Goal: Task Accomplishment & Management: Use online tool/utility

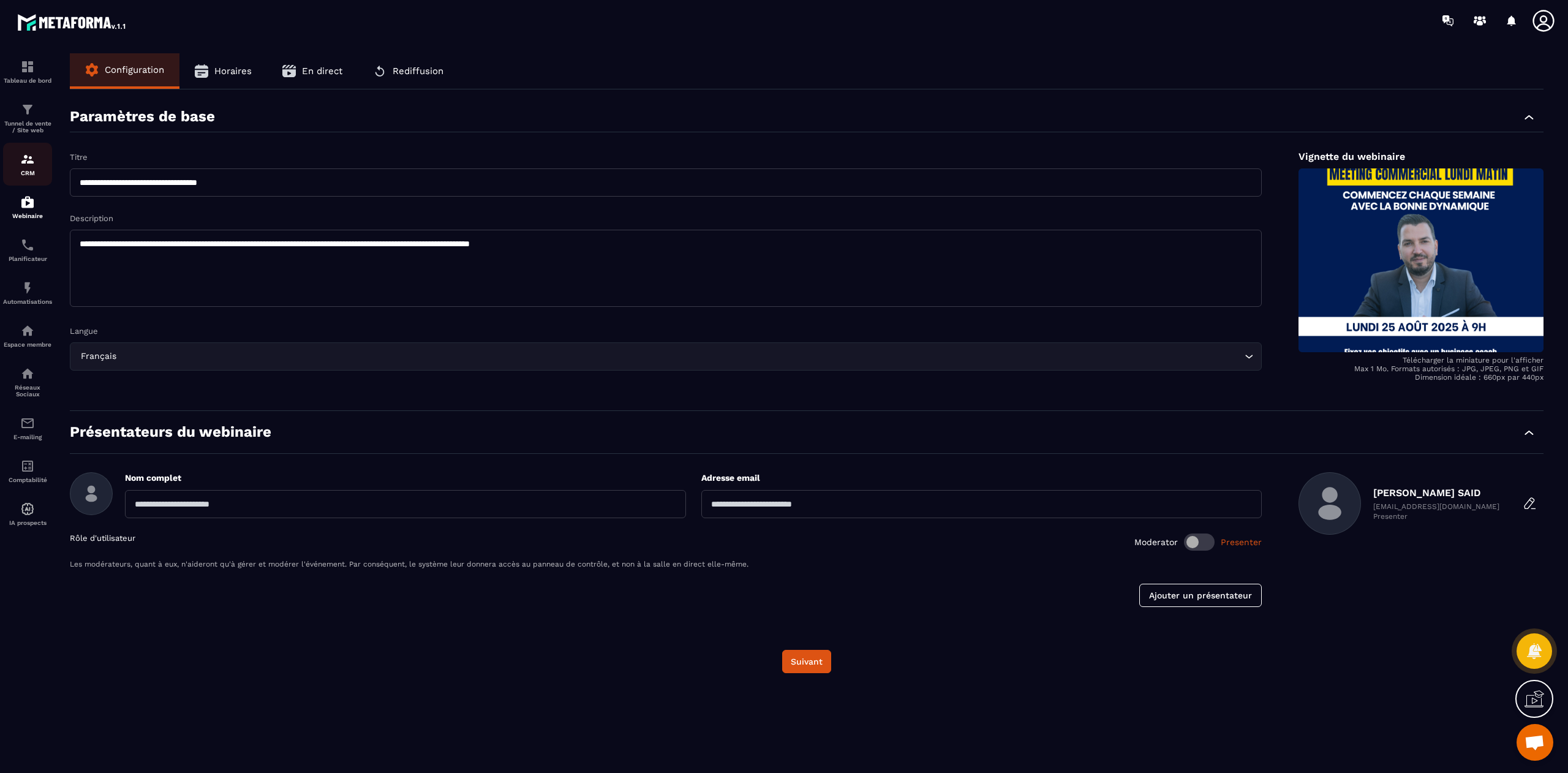
click at [29, 169] on div "CRM" at bounding box center [27, 164] width 49 height 24
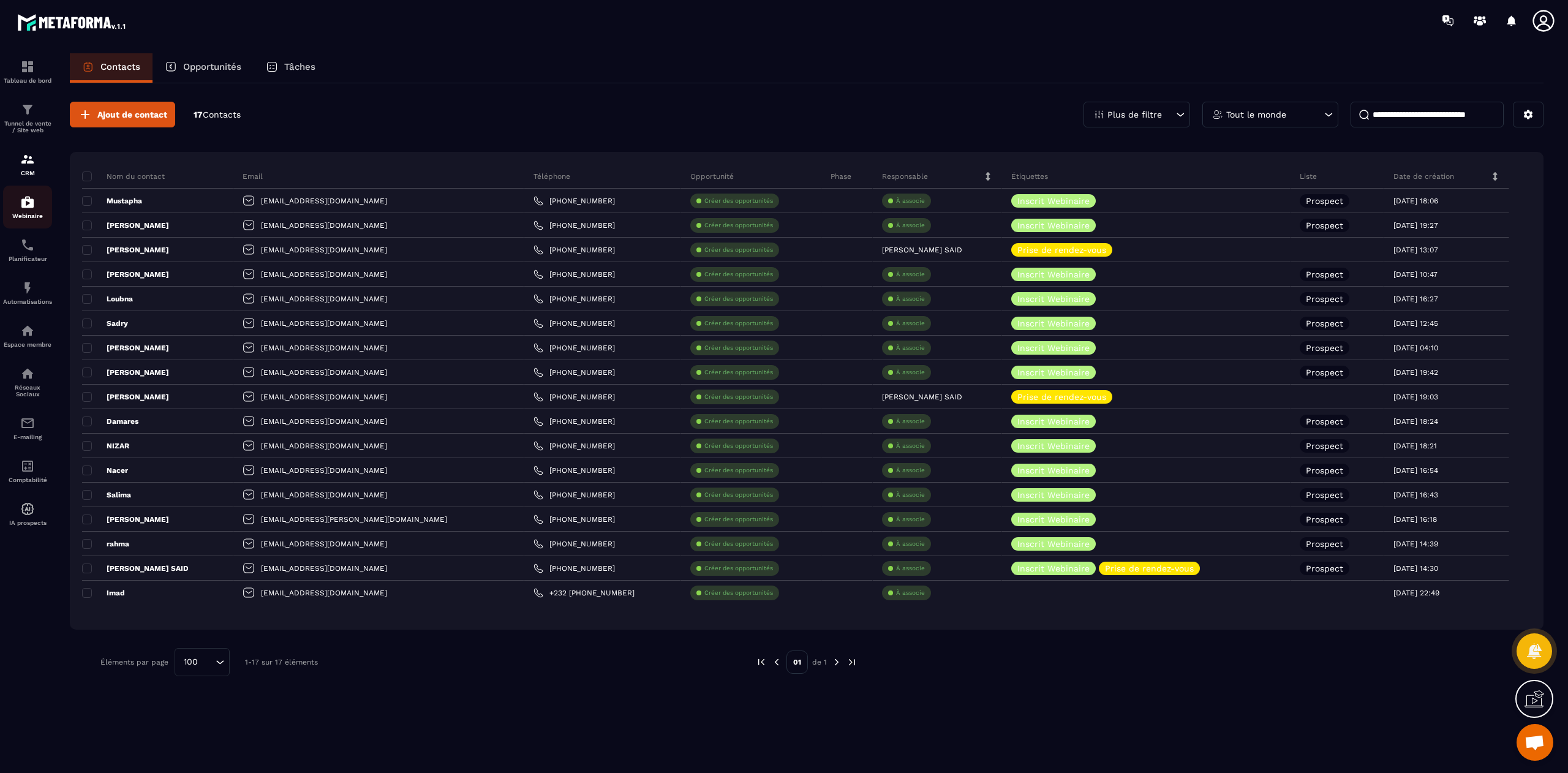
click at [27, 217] on p "Webinaire" at bounding box center [27, 216] width 49 height 7
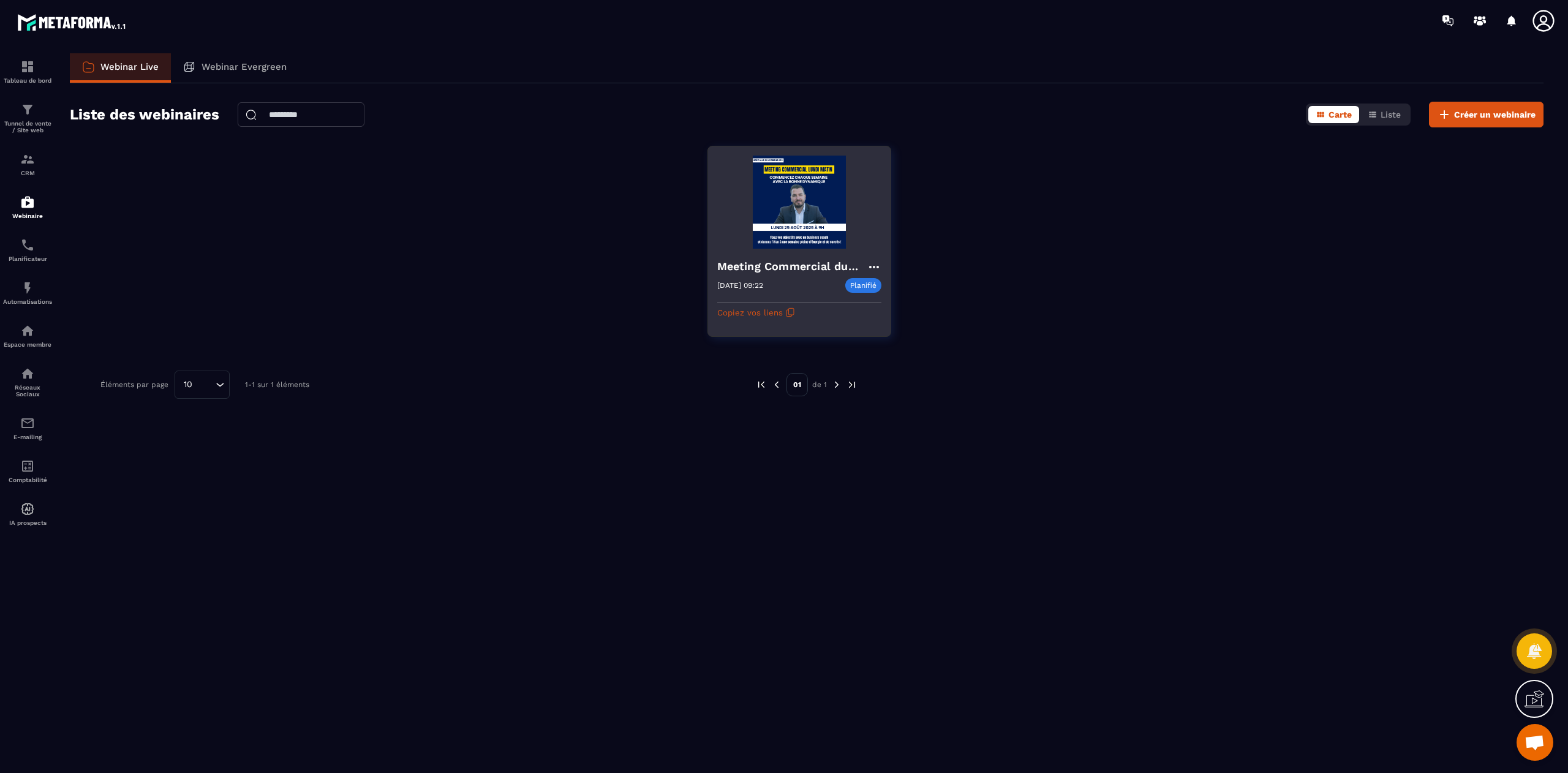
click at [774, 210] on img at bounding box center [799, 202] width 164 height 93
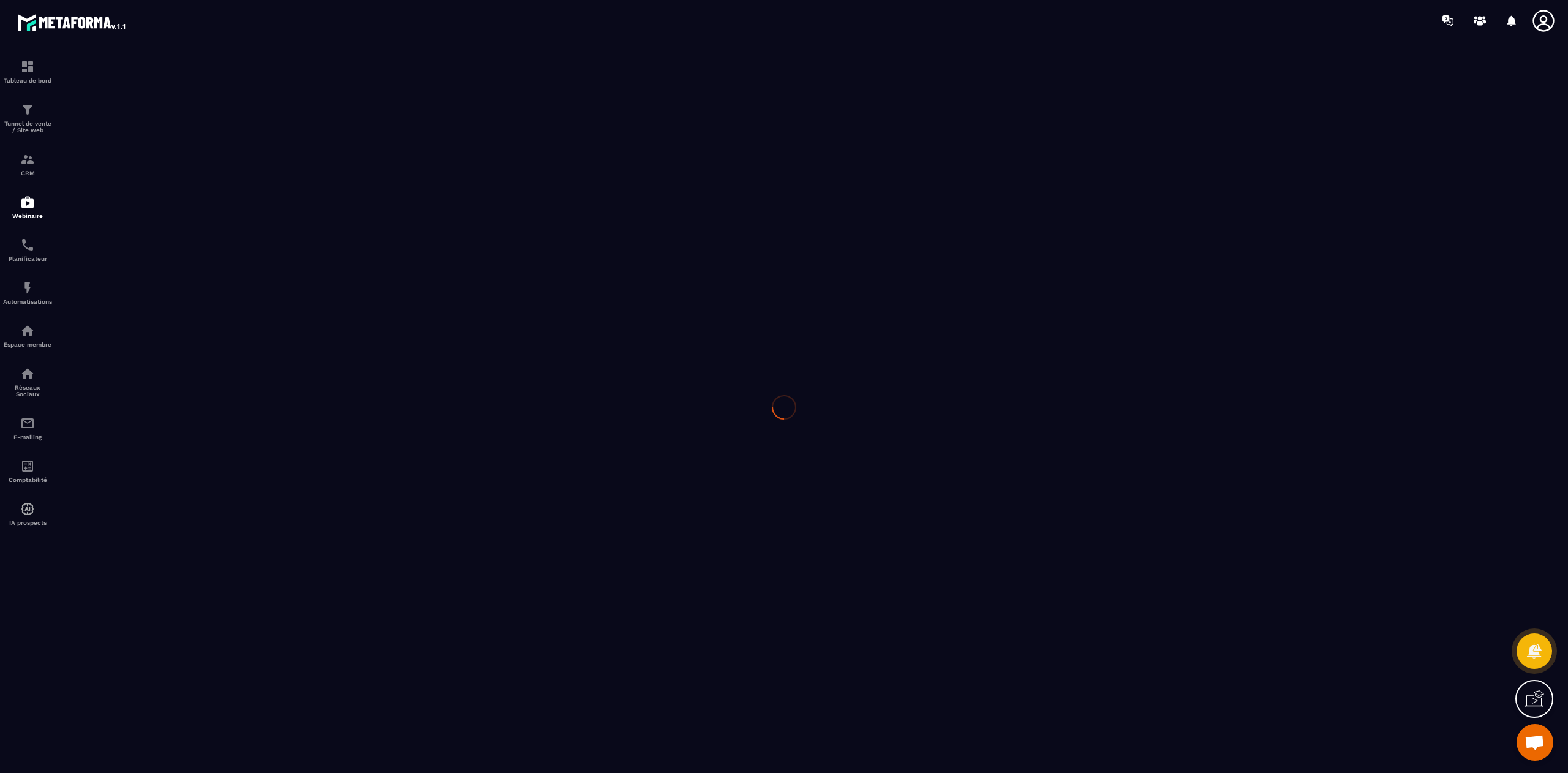
type input "**********"
type textarea "**********"
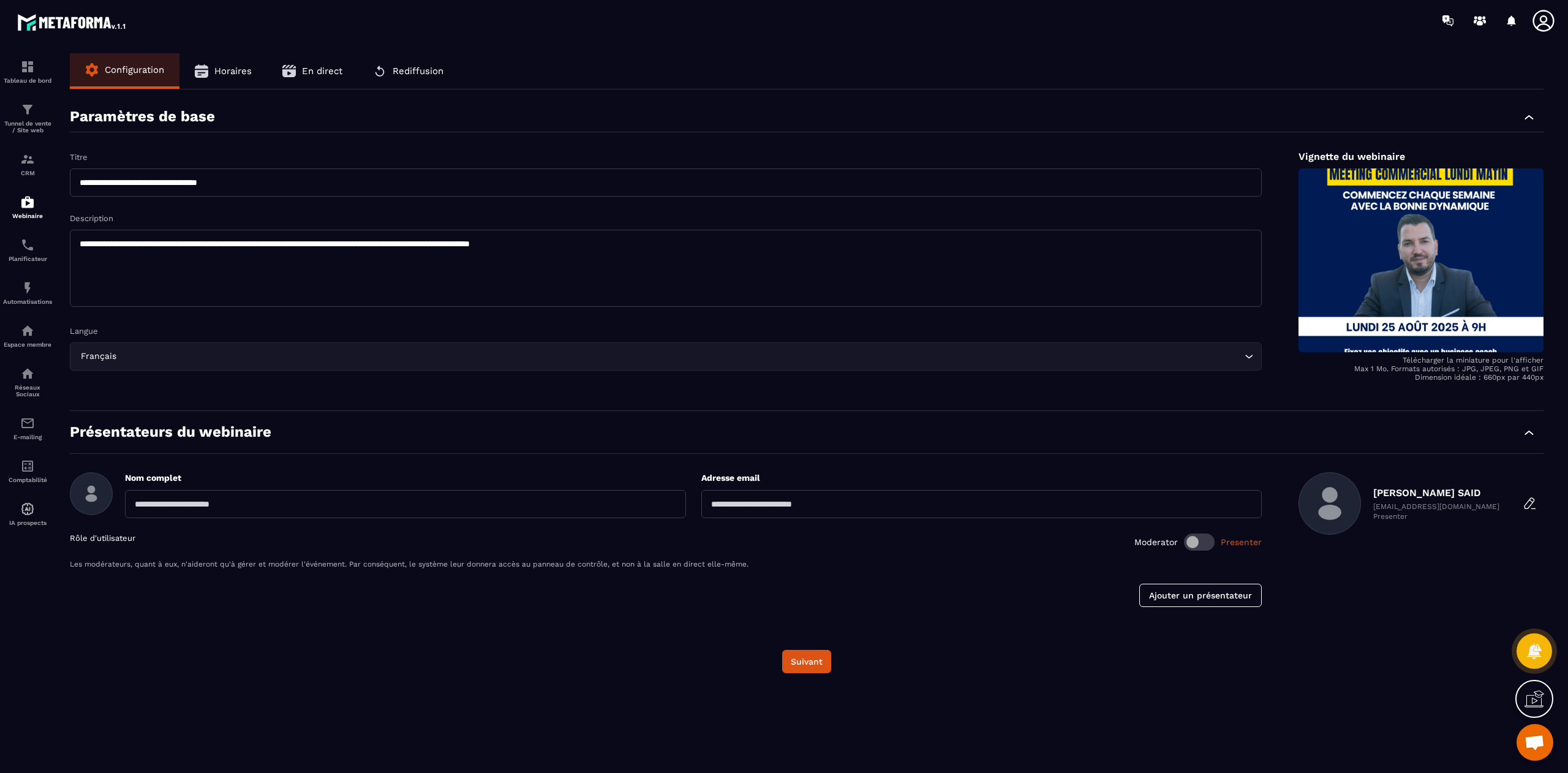
click at [243, 63] on button "Horaires" at bounding box center [223, 71] width 87 height 35
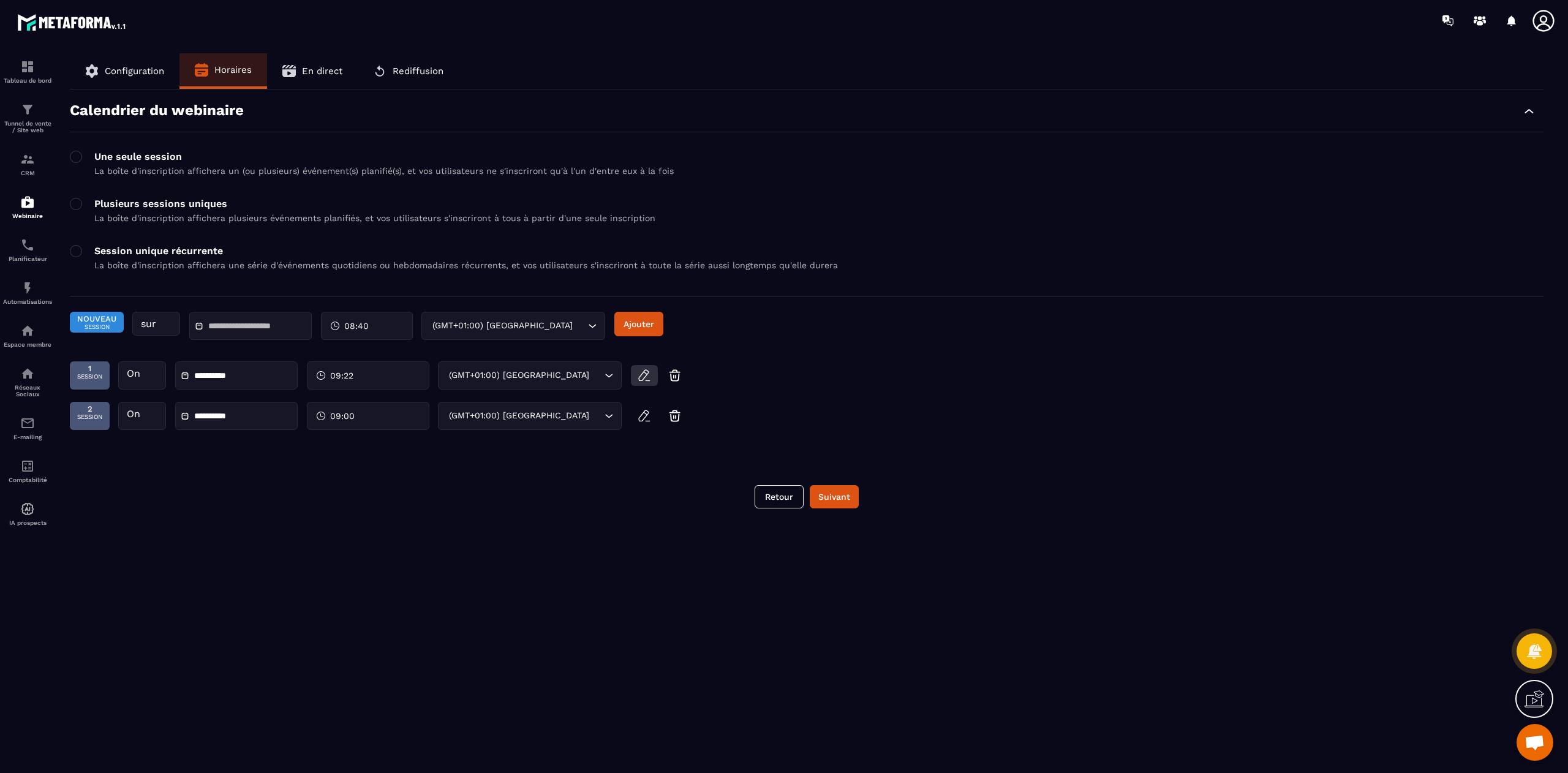
click at [645, 374] on icon "button" at bounding box center [645, 375] width 15 height 15
click at [332, 381] on span "09:22" at bounding box center [342, 375] width 23 height 12
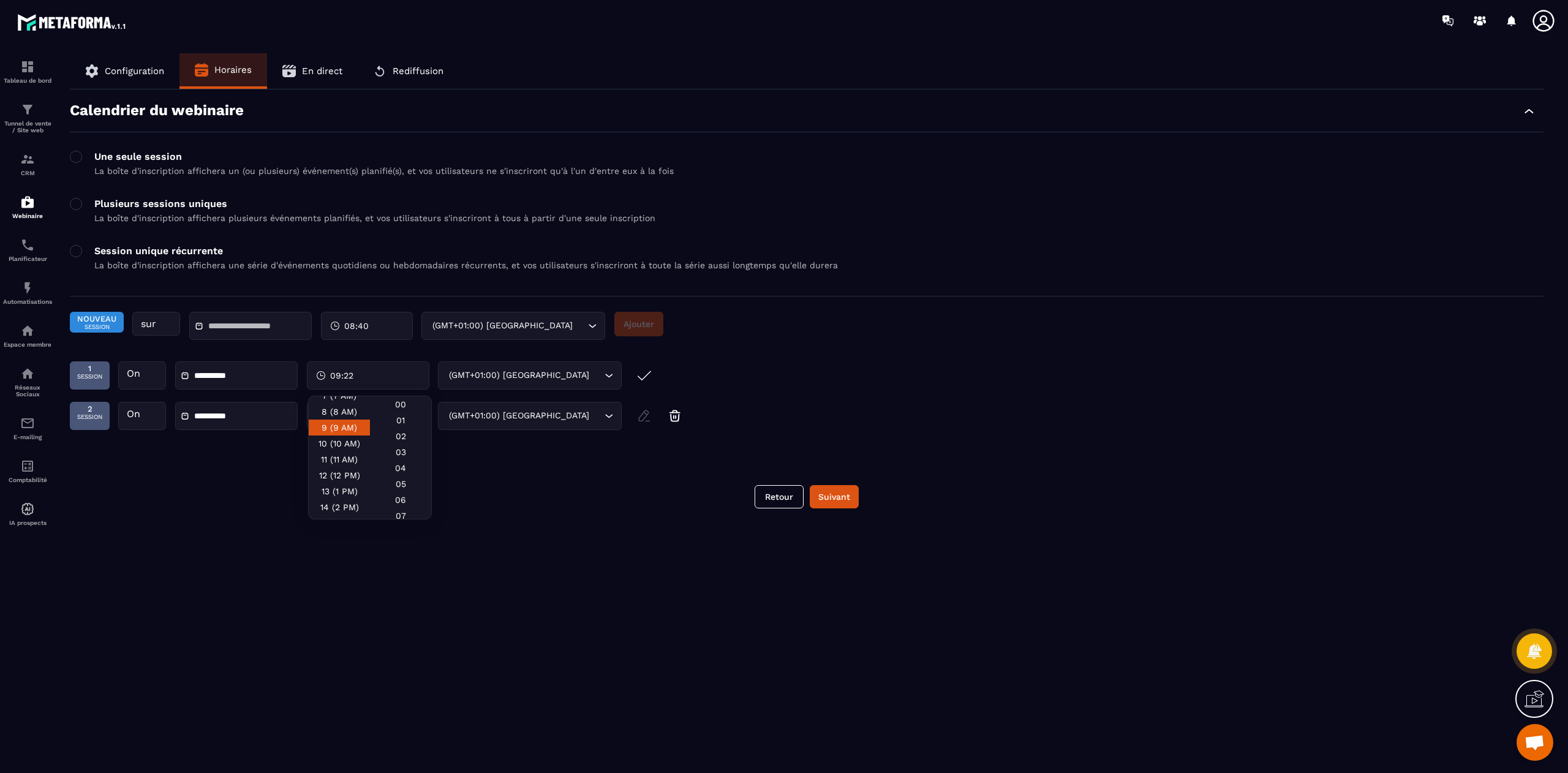
click at [331, 448] on div "9 (9 AM)" at bounding box center [340, 444] width 62 height 16
click at [397, 412] on div "00" at bounding box center [400, 420] width 62 height 16
click at [607, 497] on div "Retour Suivant" at bounding box center [807, 497] width 1474 height 23
click at [829, 504] on button "Suivant" at bounding box center [834, 497] width 49 height 23
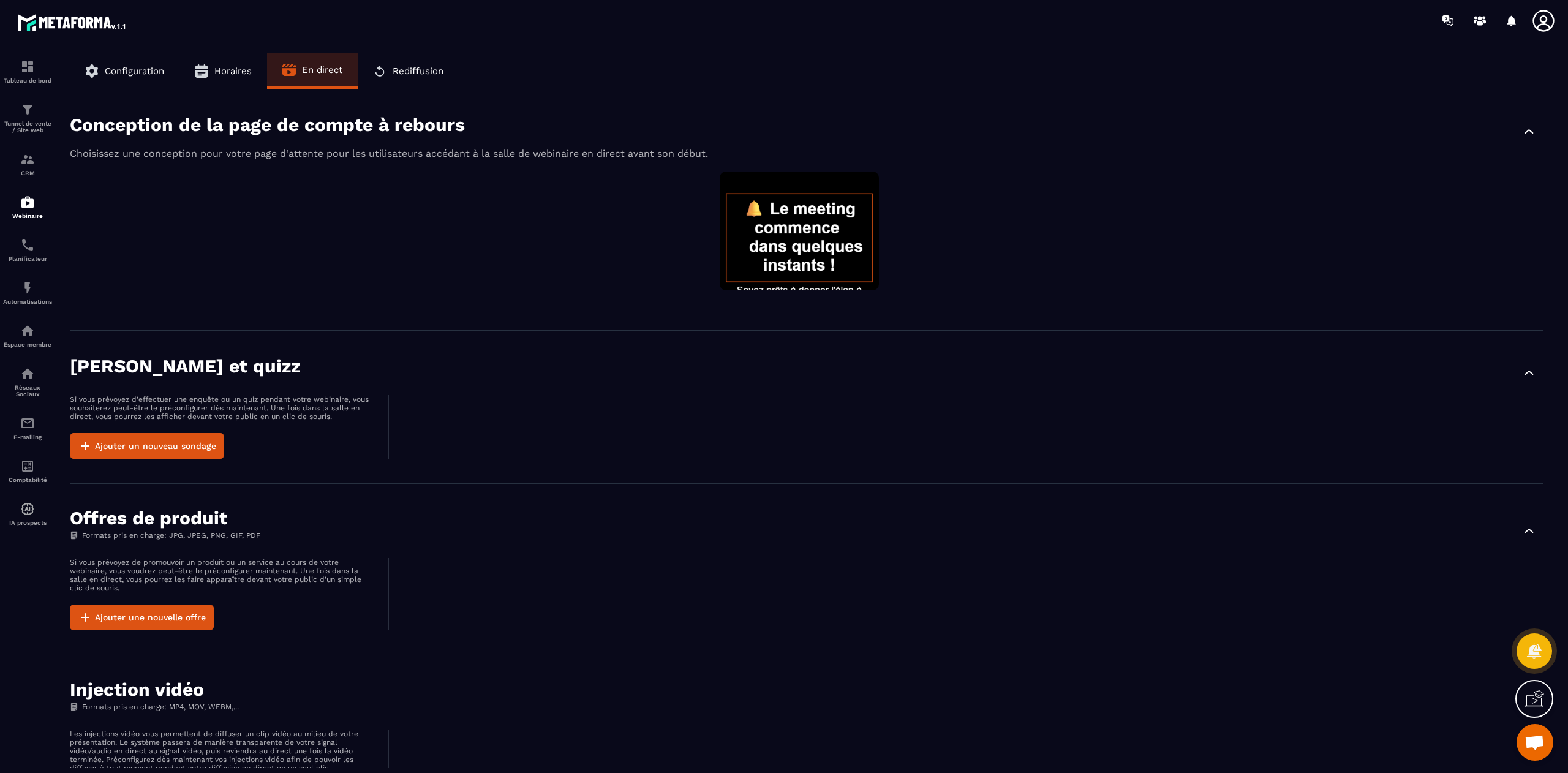
scroll to position [451, 0]
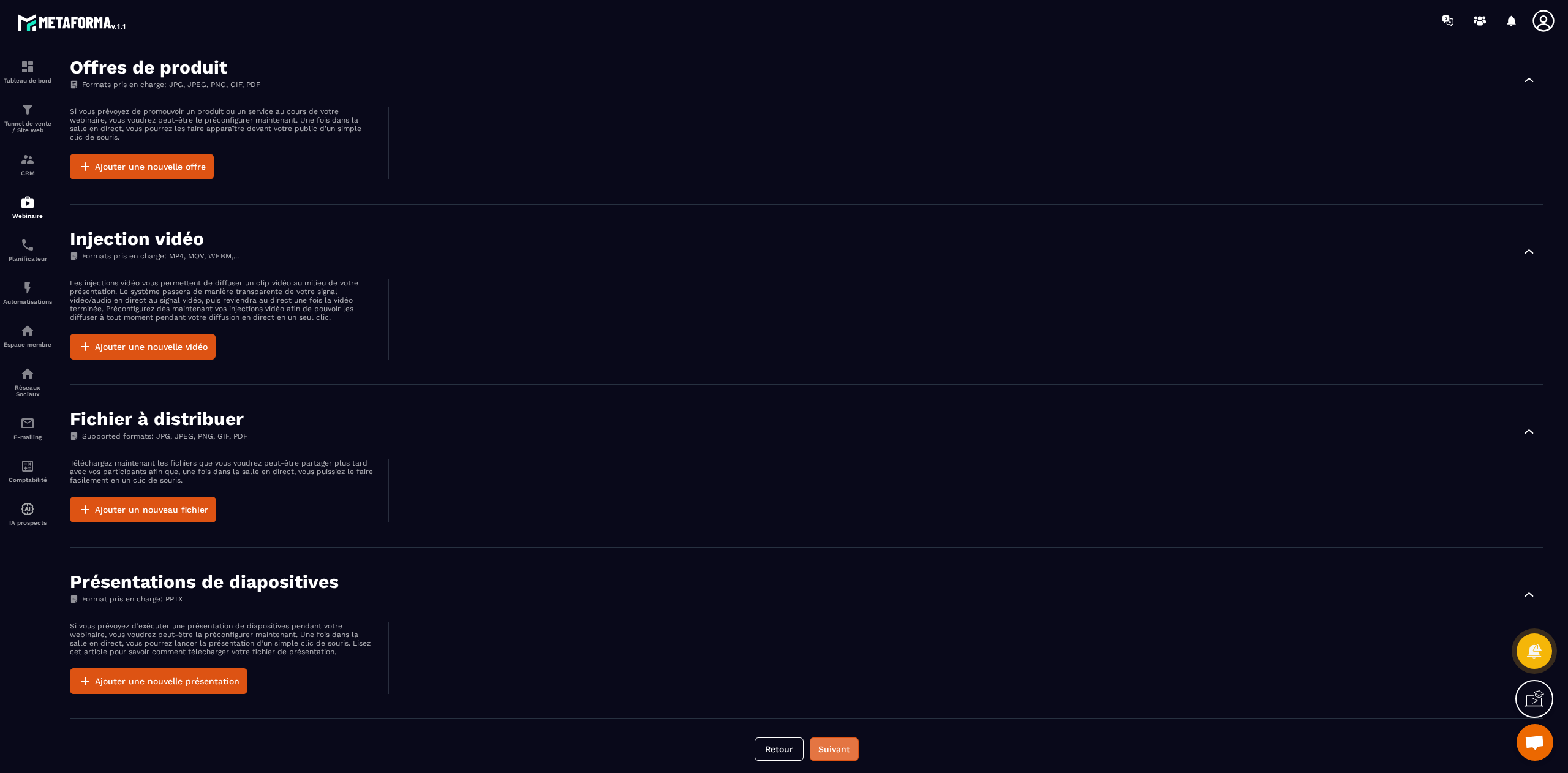
click at [841, 738] on button "Suivant" at bounding box center [834, 750] width 49 height 23
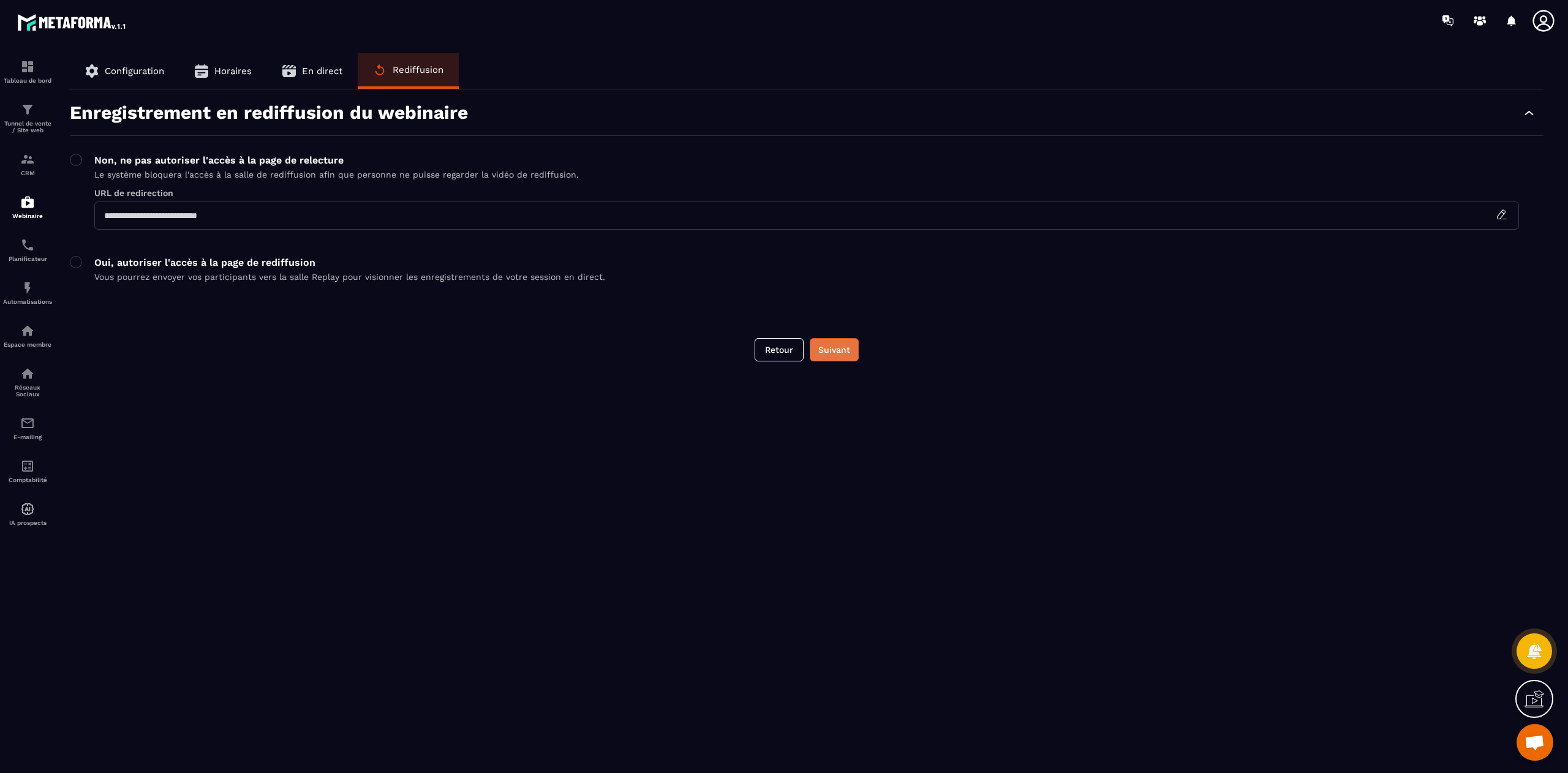
scroll to position [0, 0]
click at [839, 355] on button "Suivant" at bounding box center [834, 350] width 49 height 23
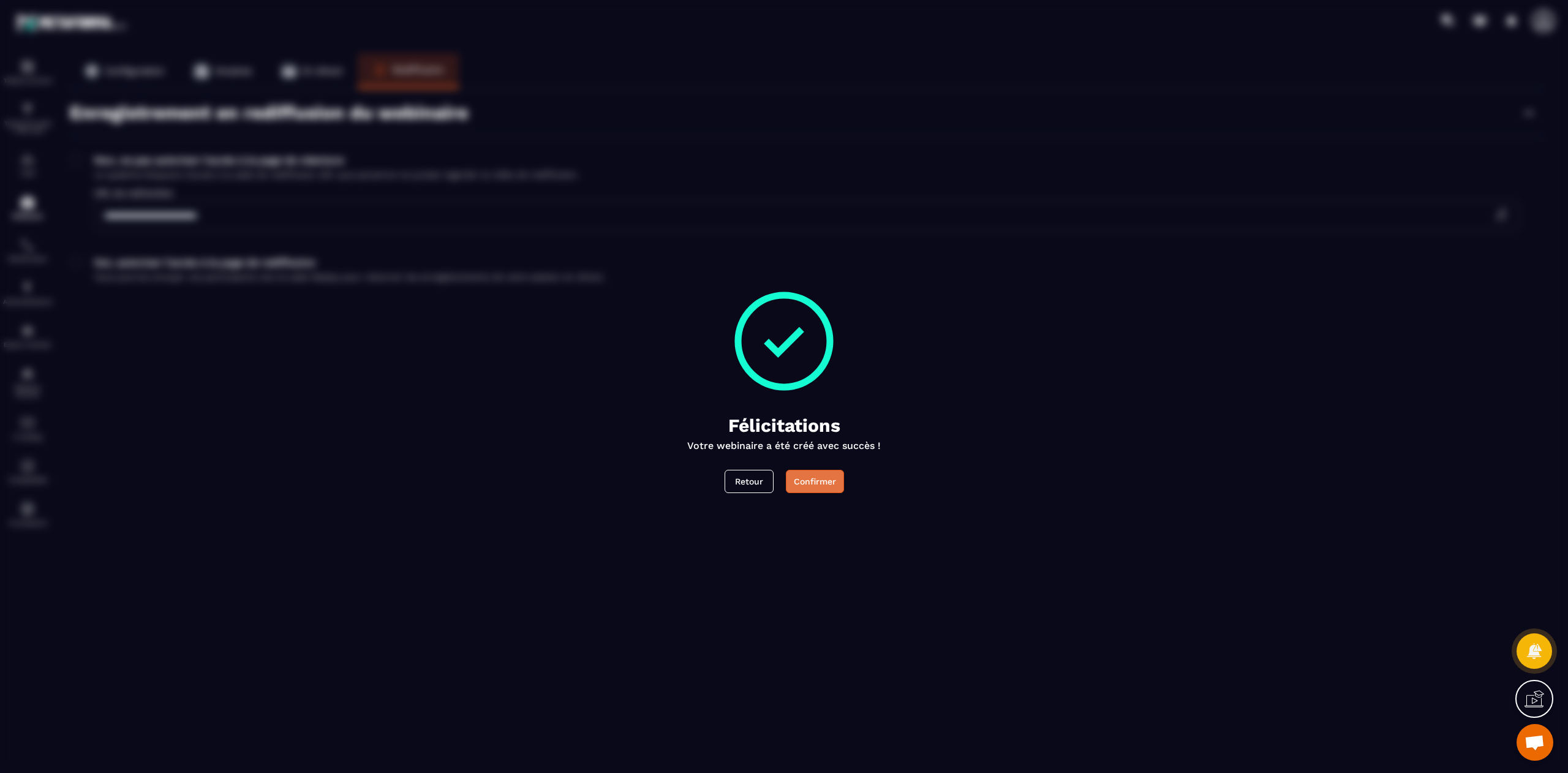
click at [819, 485] on div "Confirmer" at bounding box center [815, 481] width 43 height 12
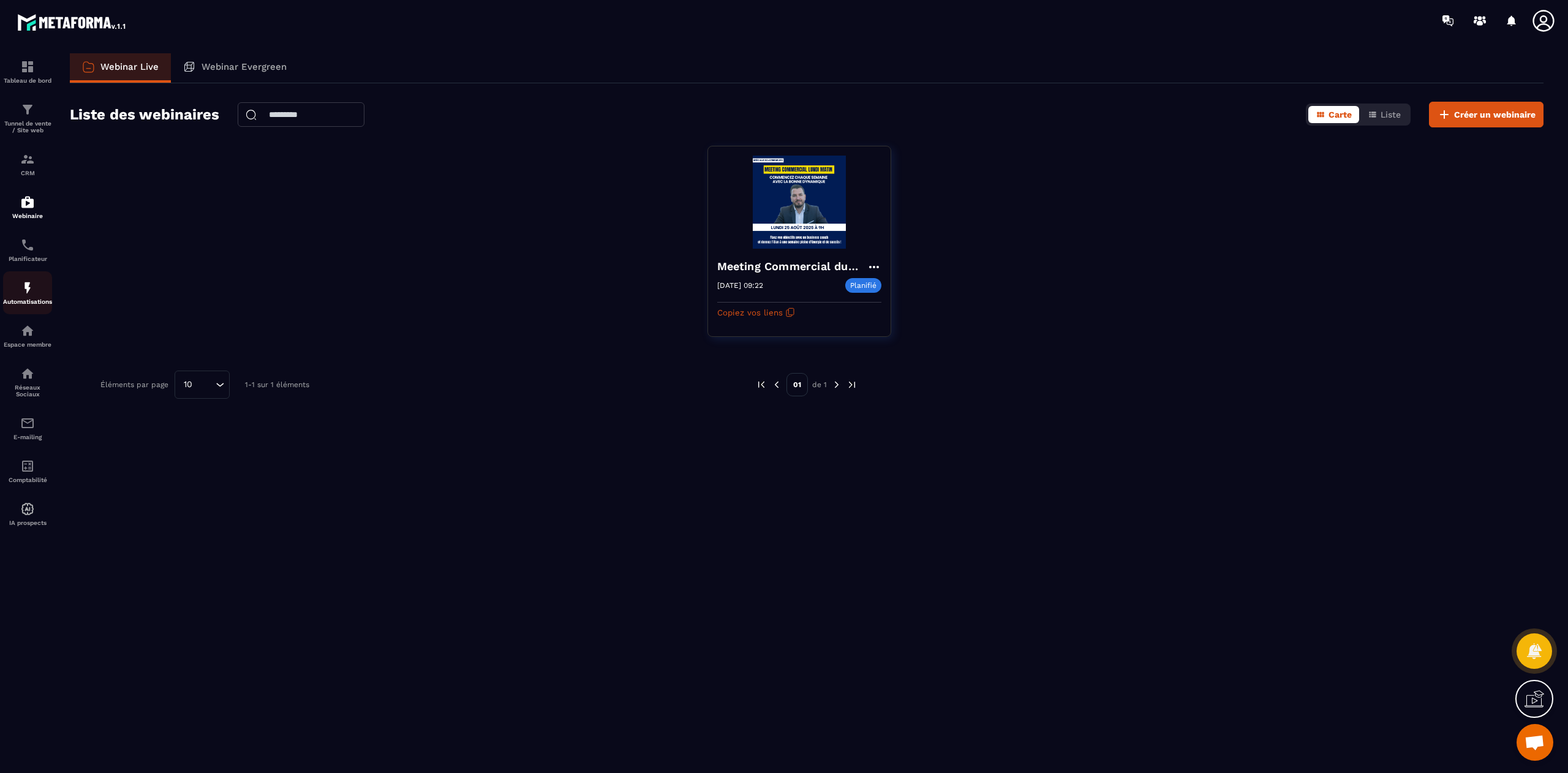
click at [30, 296] on img at bounding box center [28, 288] width 15 height 15
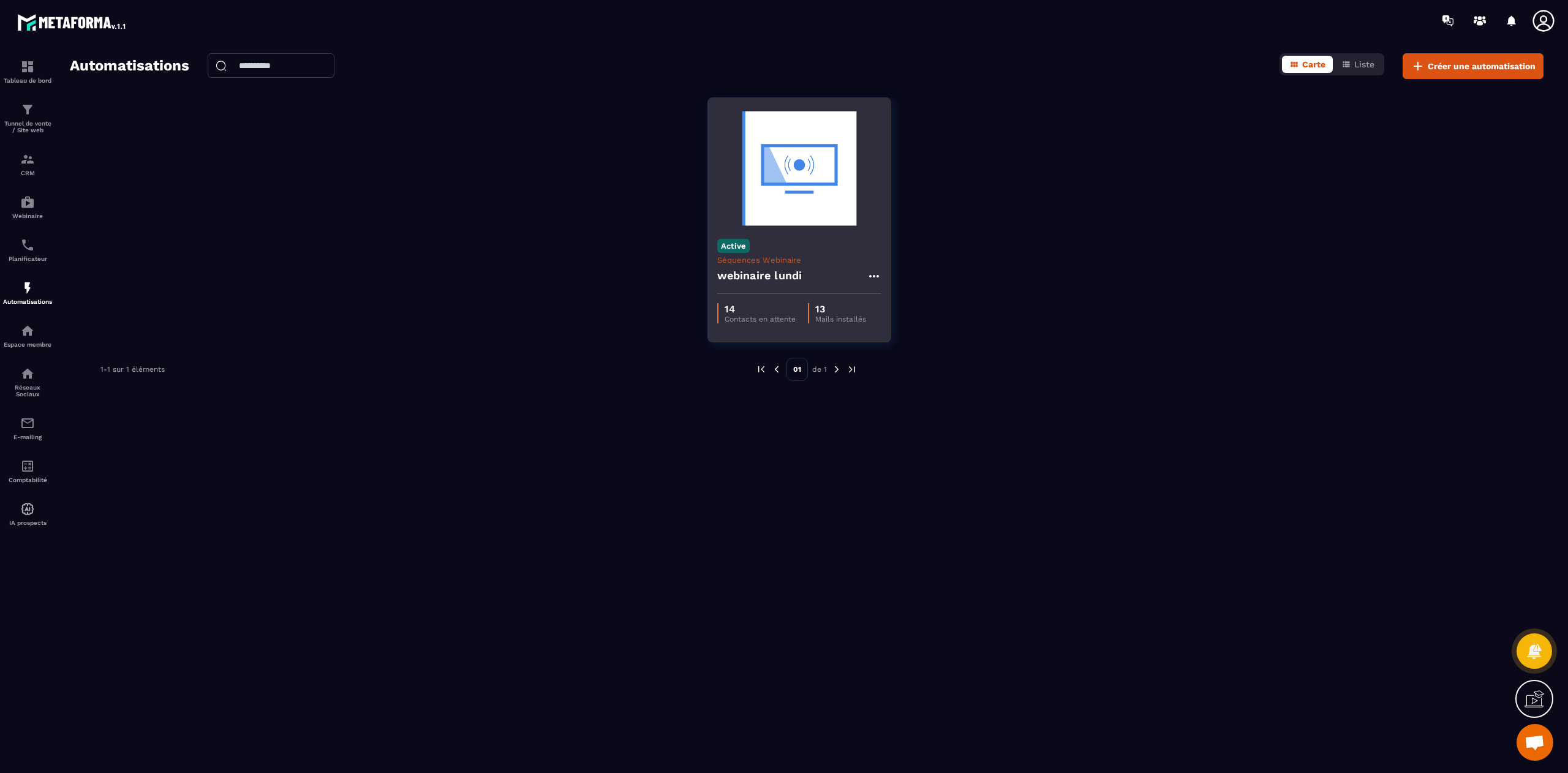
click at [809, 225] on img at bounding box center [799, 168] width 164 height 122
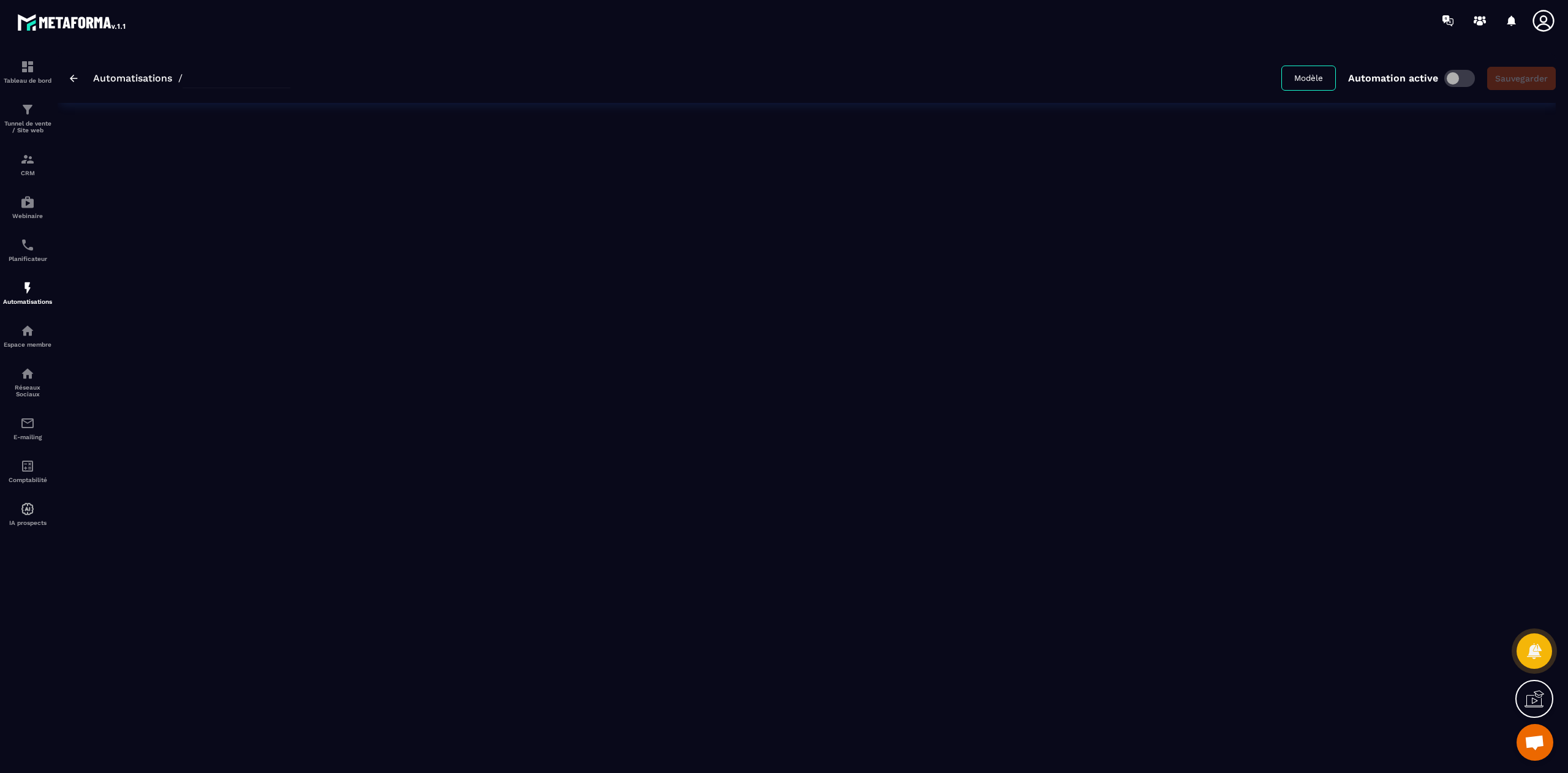
type input "**********"
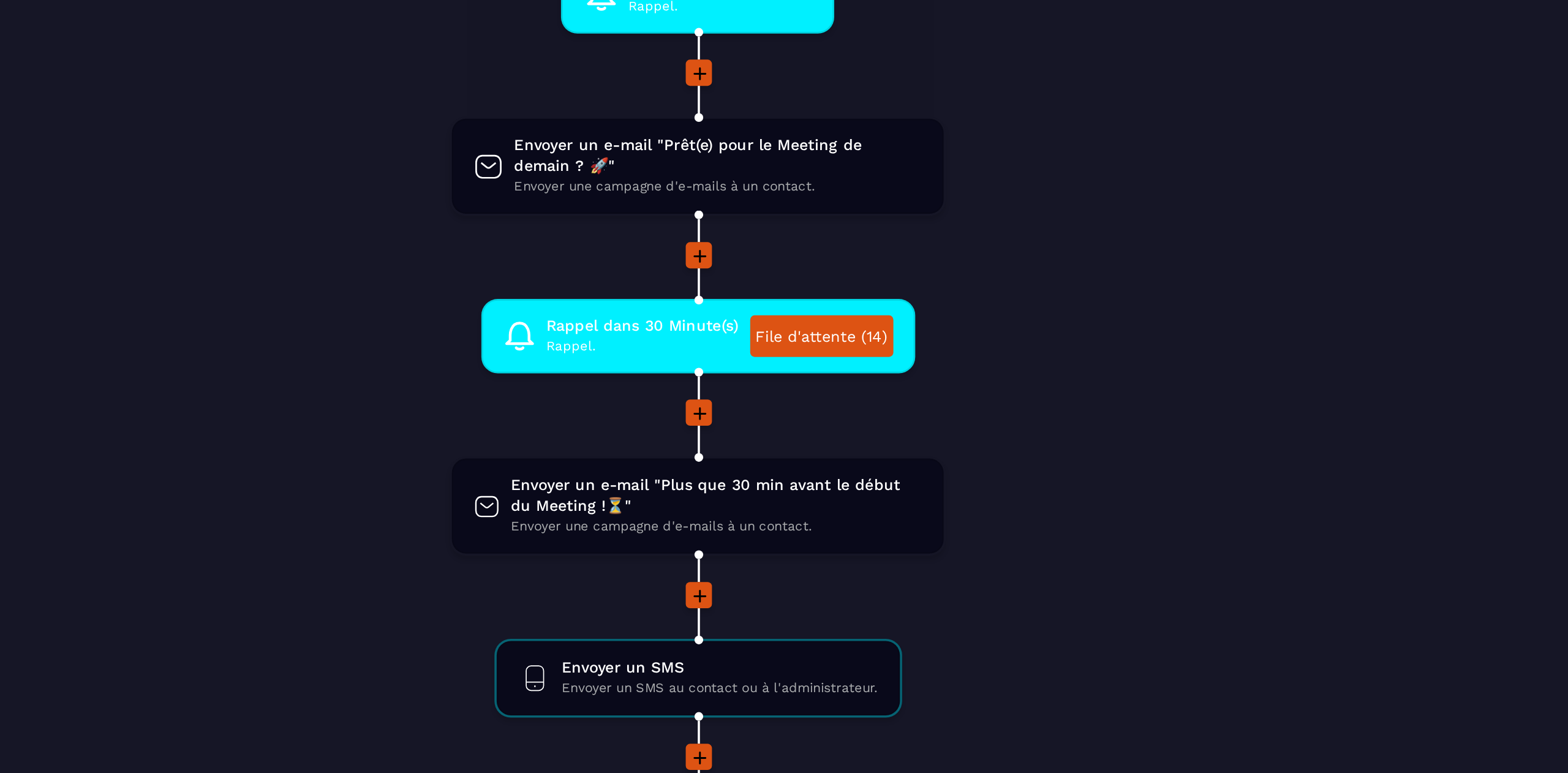
scroll to position [730, 0]
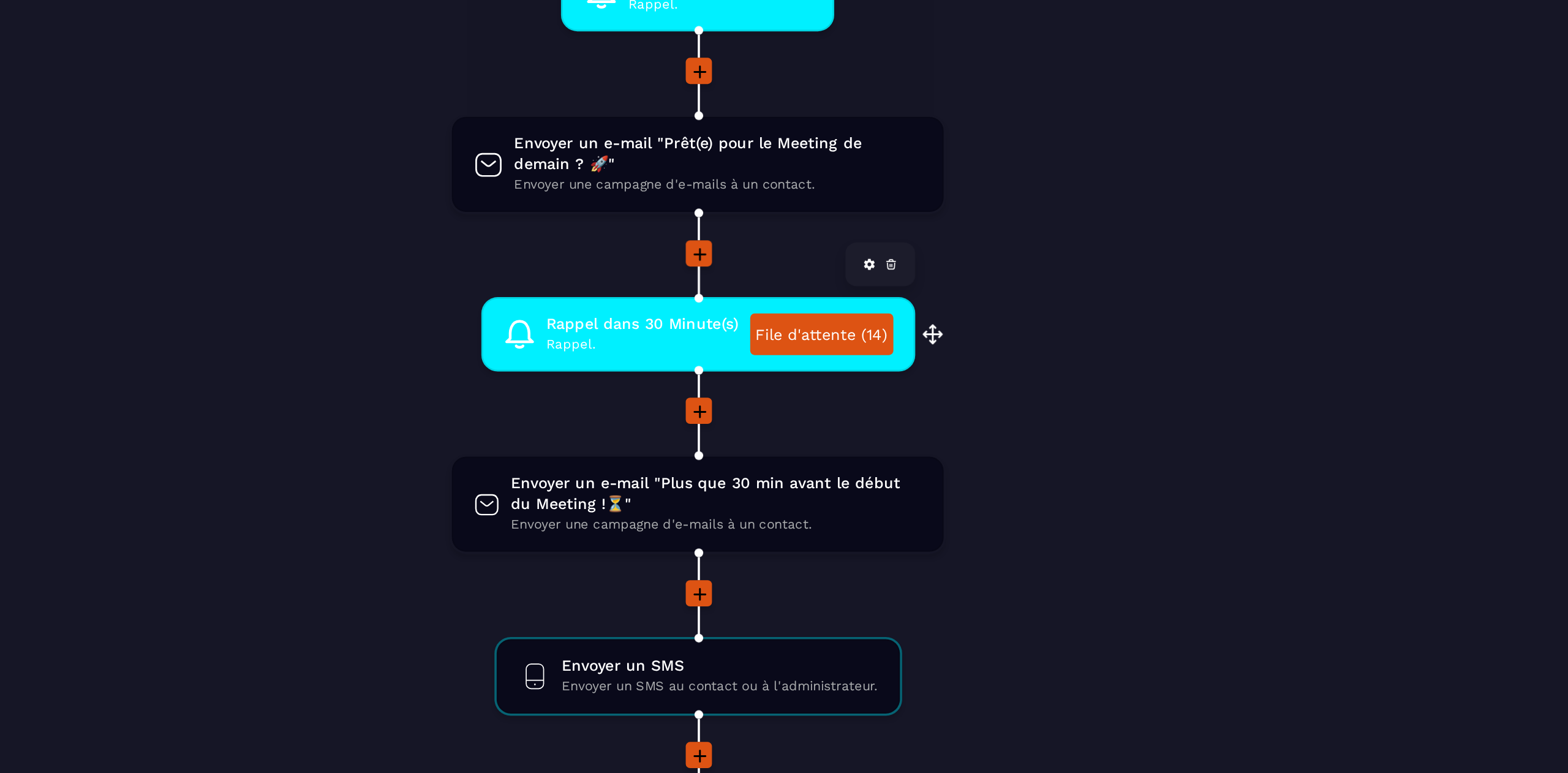
click at [786, 400] on span "Rappel dans 30 Minute(s)" at bounding box center [776, 403] width 108 height 12
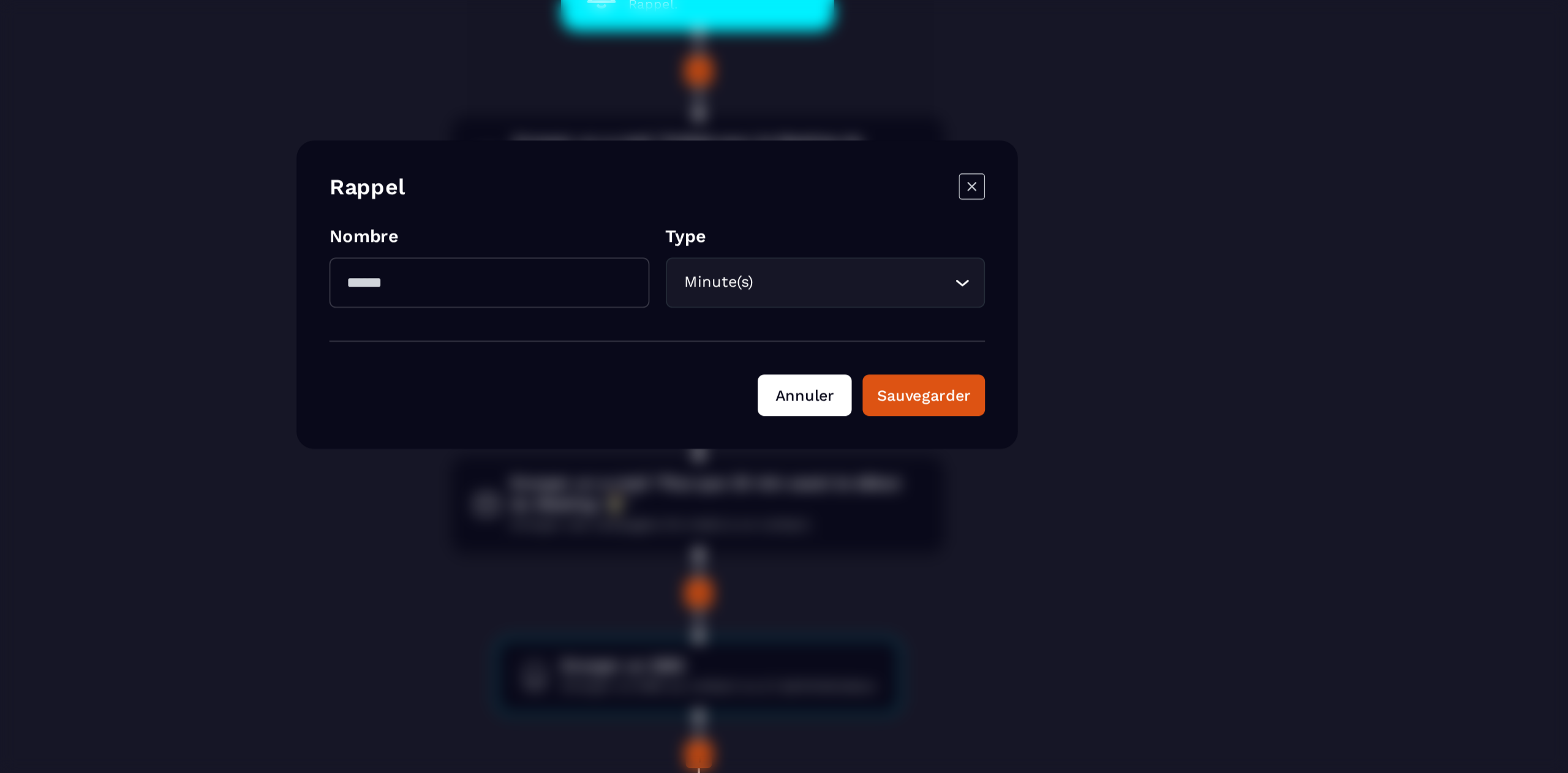
click at [861, 439] on button "Annuler" at bounding box center [867, 443] width 53 height 23
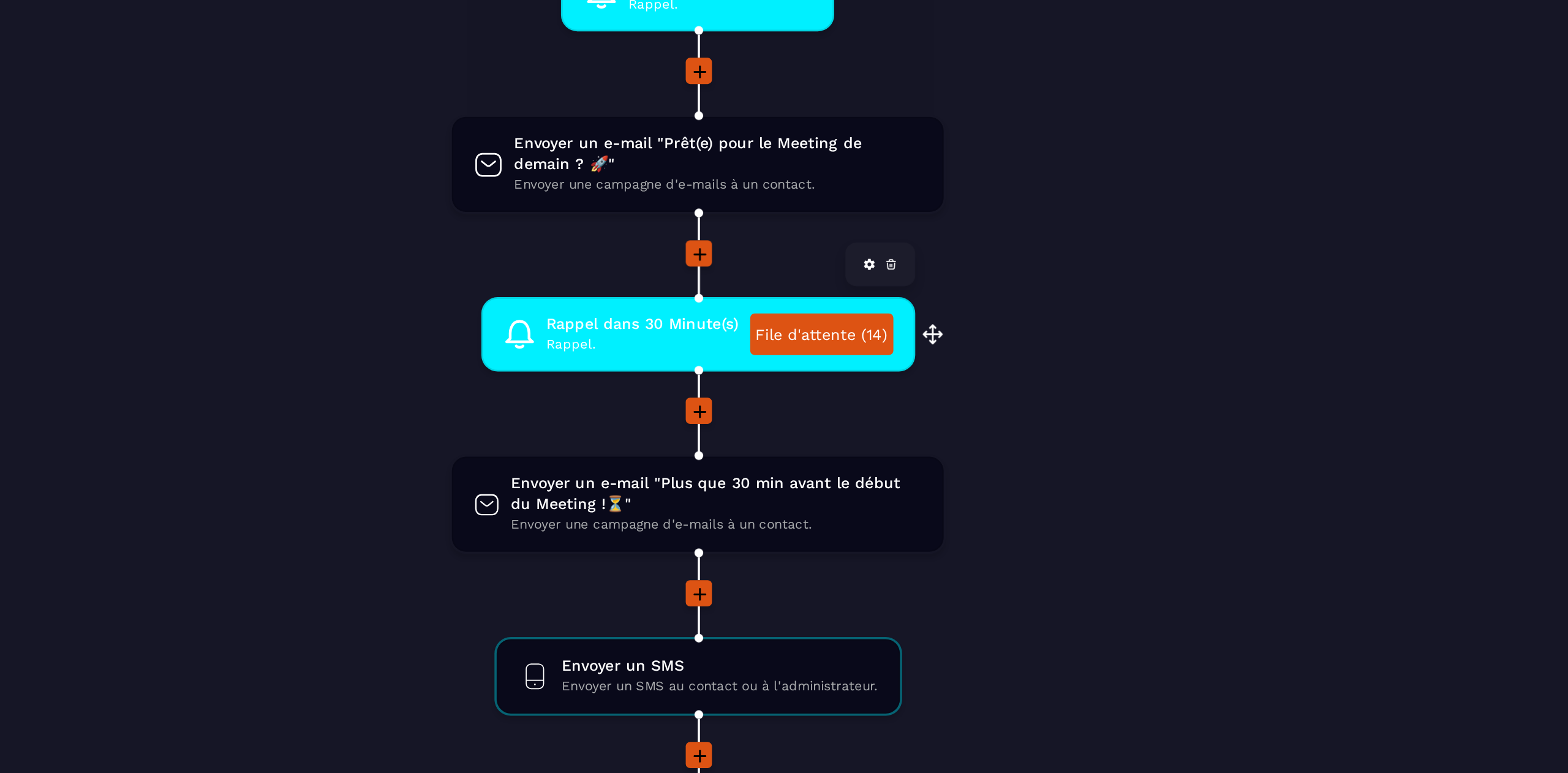
click at [859, 402] on link "File d'attente (14)" at bounding box center [876, 409] width 80 height 23
click at [764, 399] on span "Rappel dans 30 Minute(s)" at bounding box center [776, 403] width 108 height 12
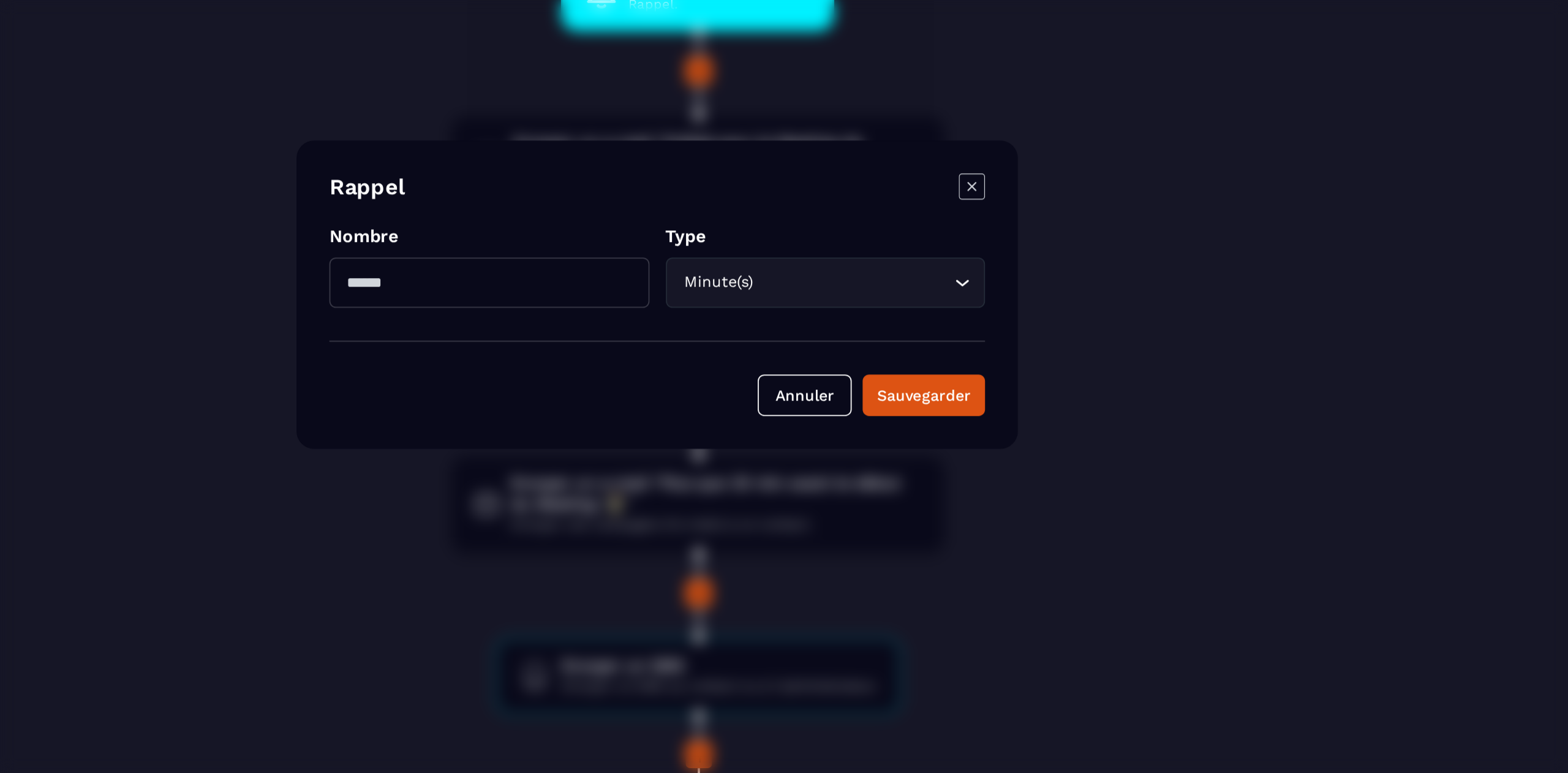
click at [709, 380] on input "**" at bounding box center [690, 380] width 180 height 28
type input "*"
click at [866, 447] on button "Annuler" at bounding box center [867, 443] width 53 height 23
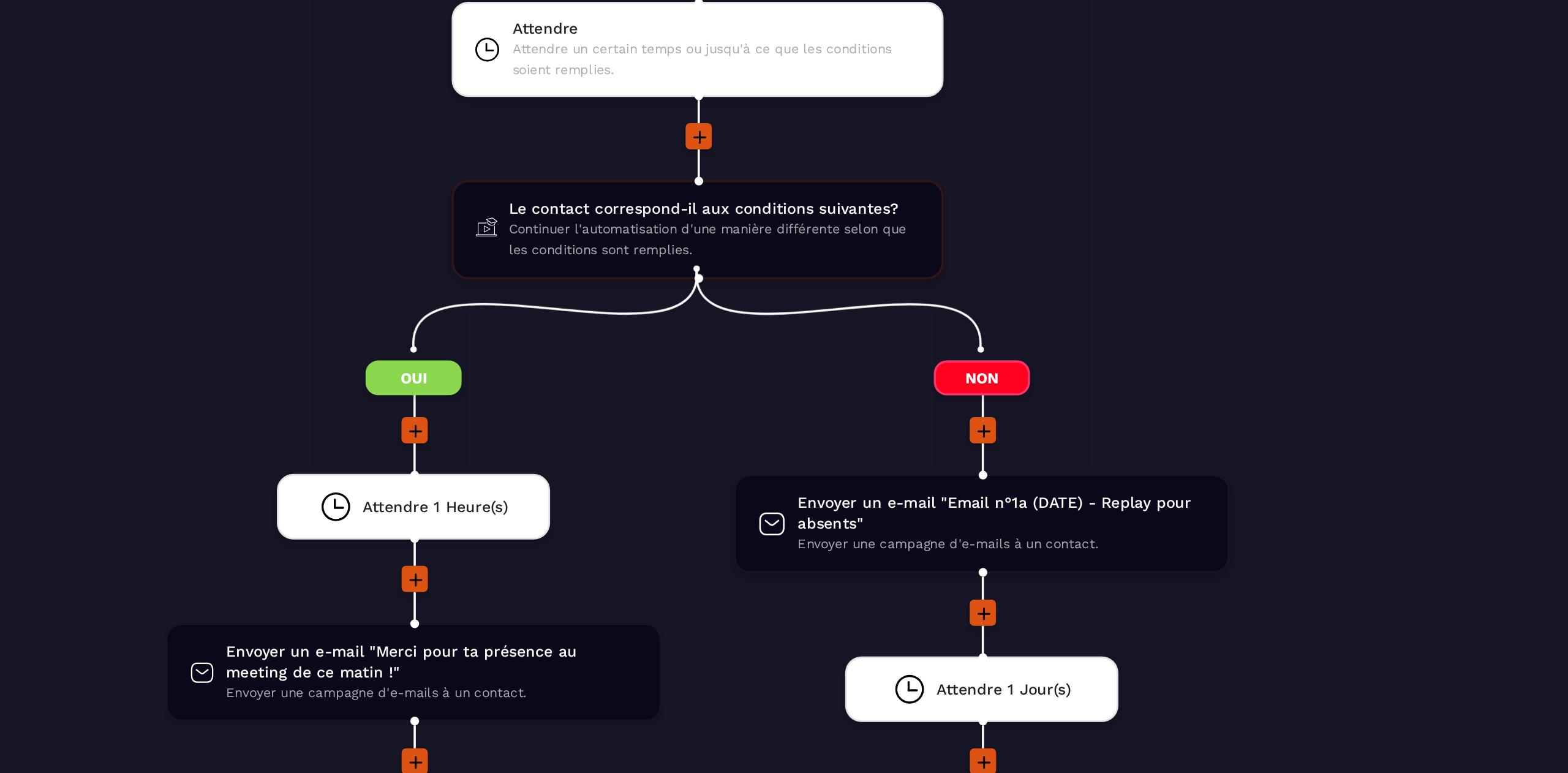
scroll to position [1177, 0]
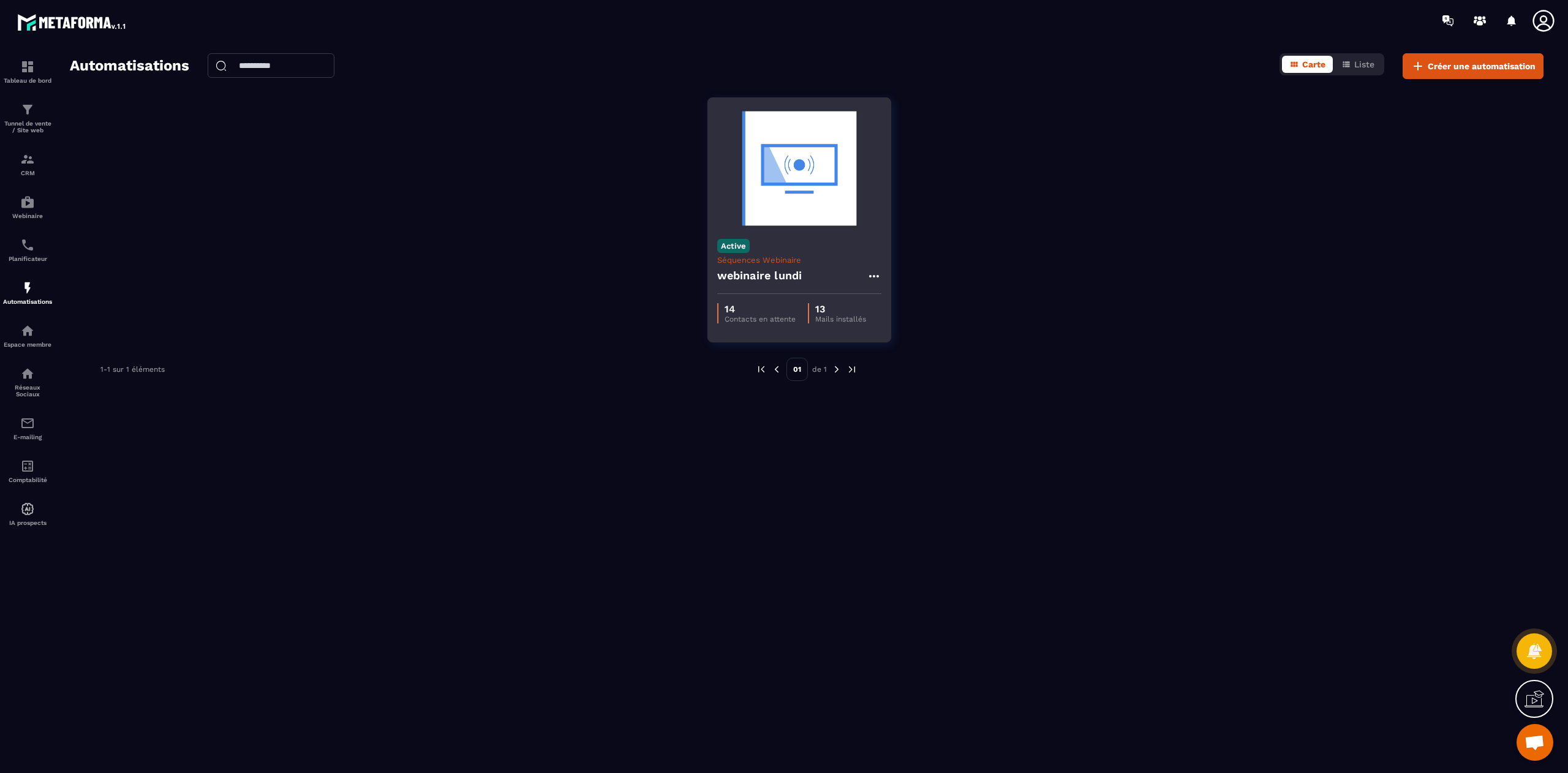
click at [794, 192] on img at bounding box center [799, 168] width 164 height 122
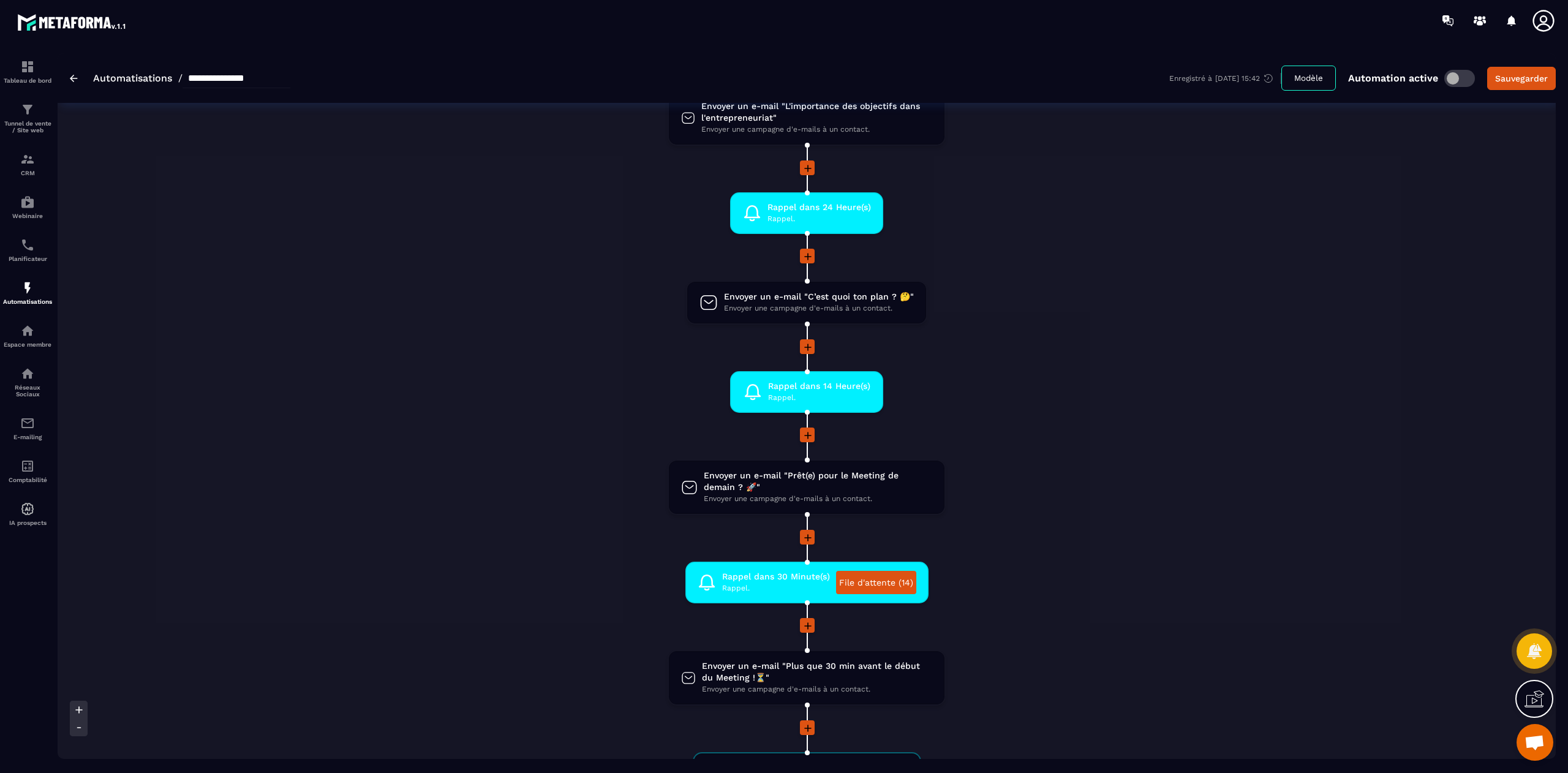
scroll to position [571, 0]
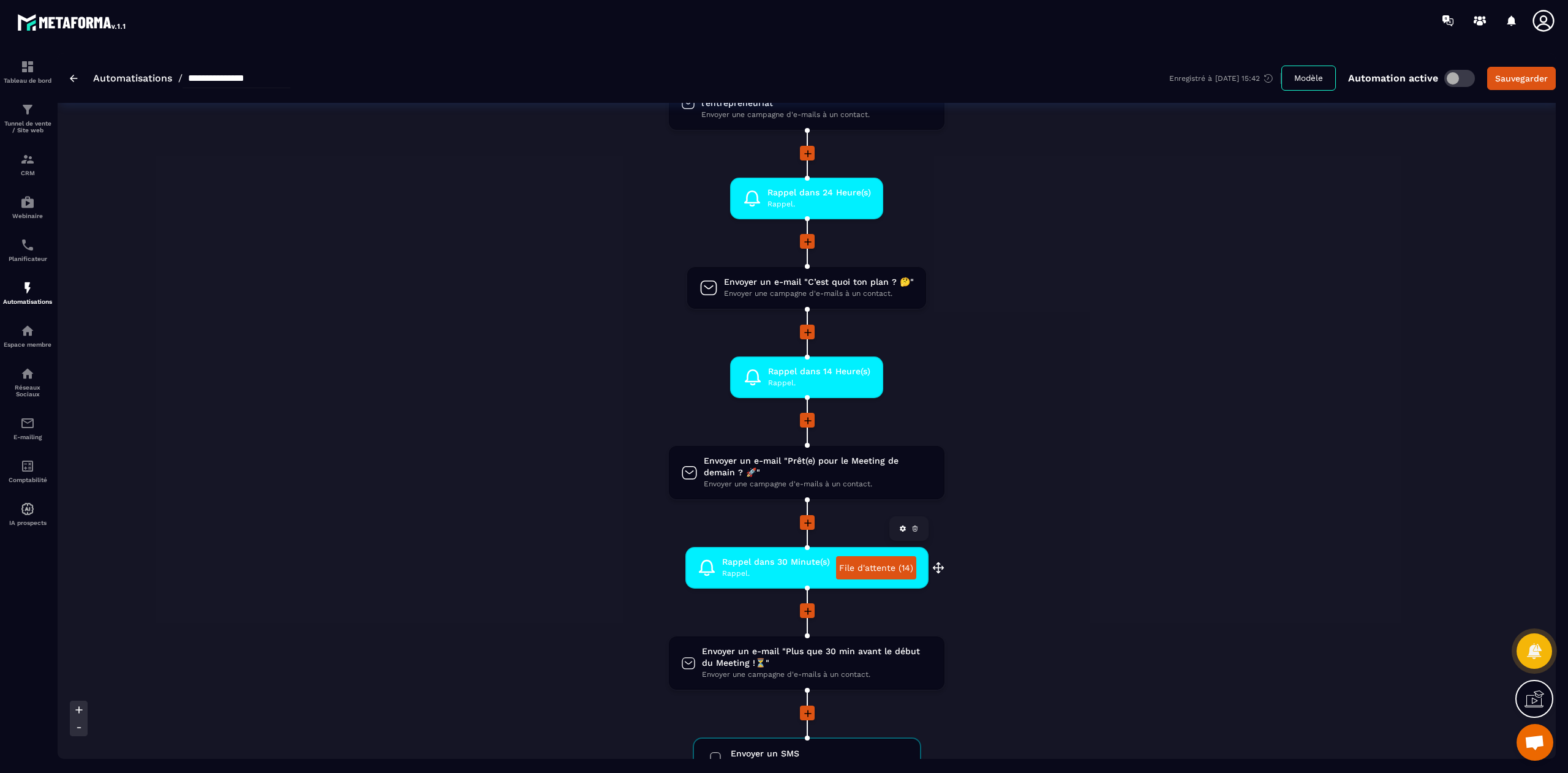
click at [785, 557] on span "Rappel dans 30 Minute(s)" at bounding box center [776, 562] width 108 height 12
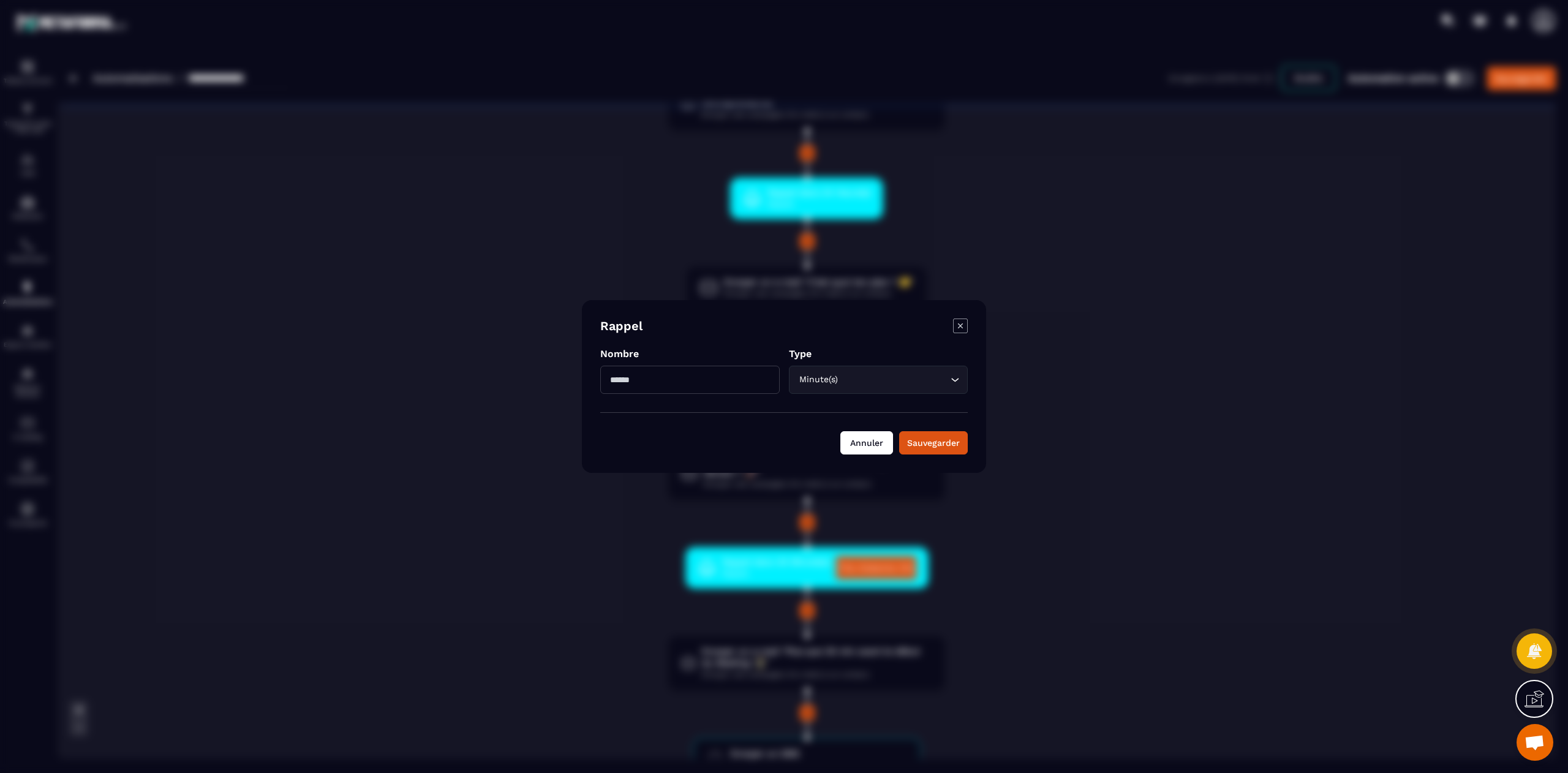
click at [850, 439] on button "Annuler" at bounding box center [867, 443] width 53 height 23
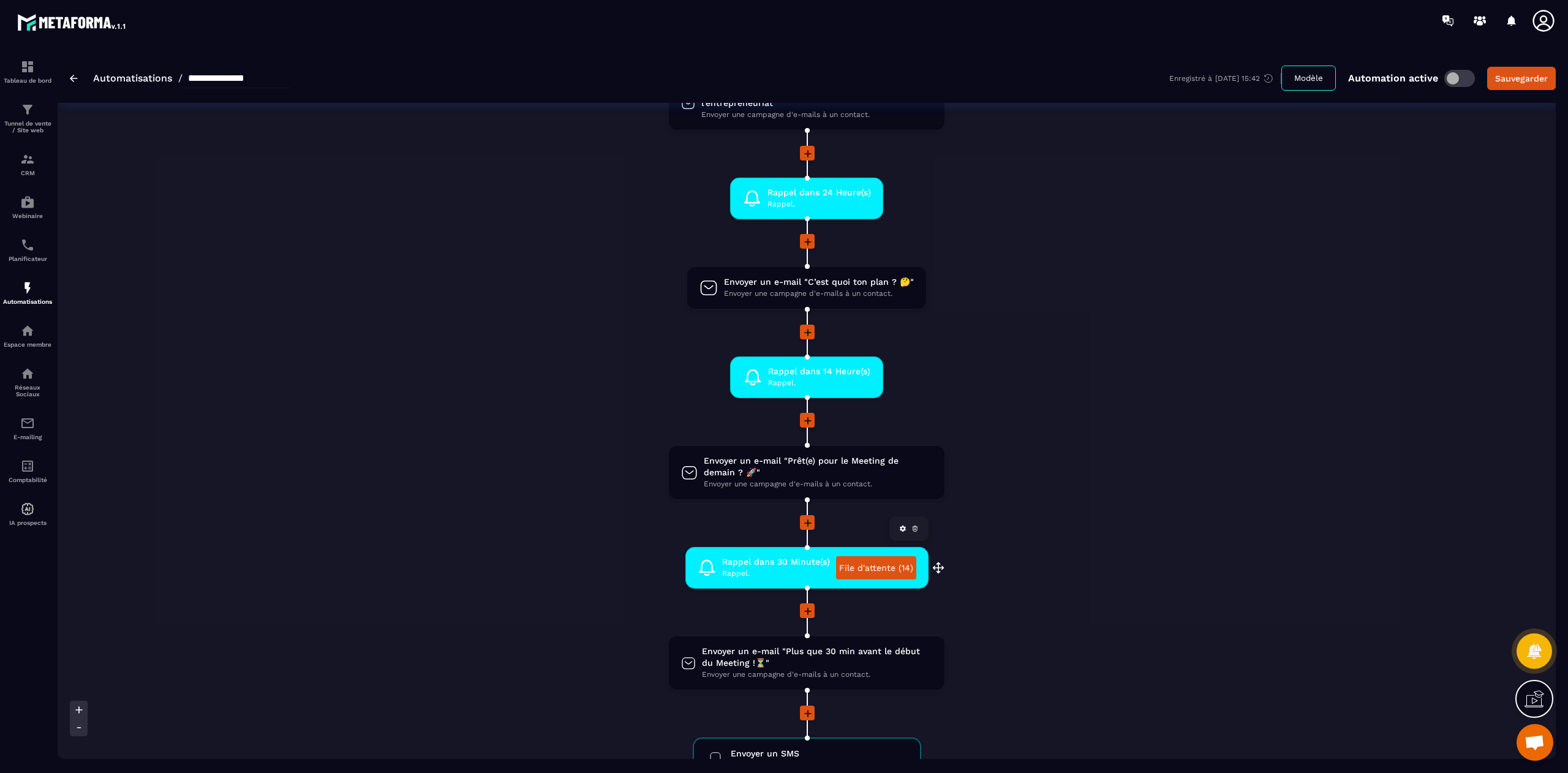
click at [812, 568] on span "Rappel." at bounding box center [776, 574] width 108 height 12
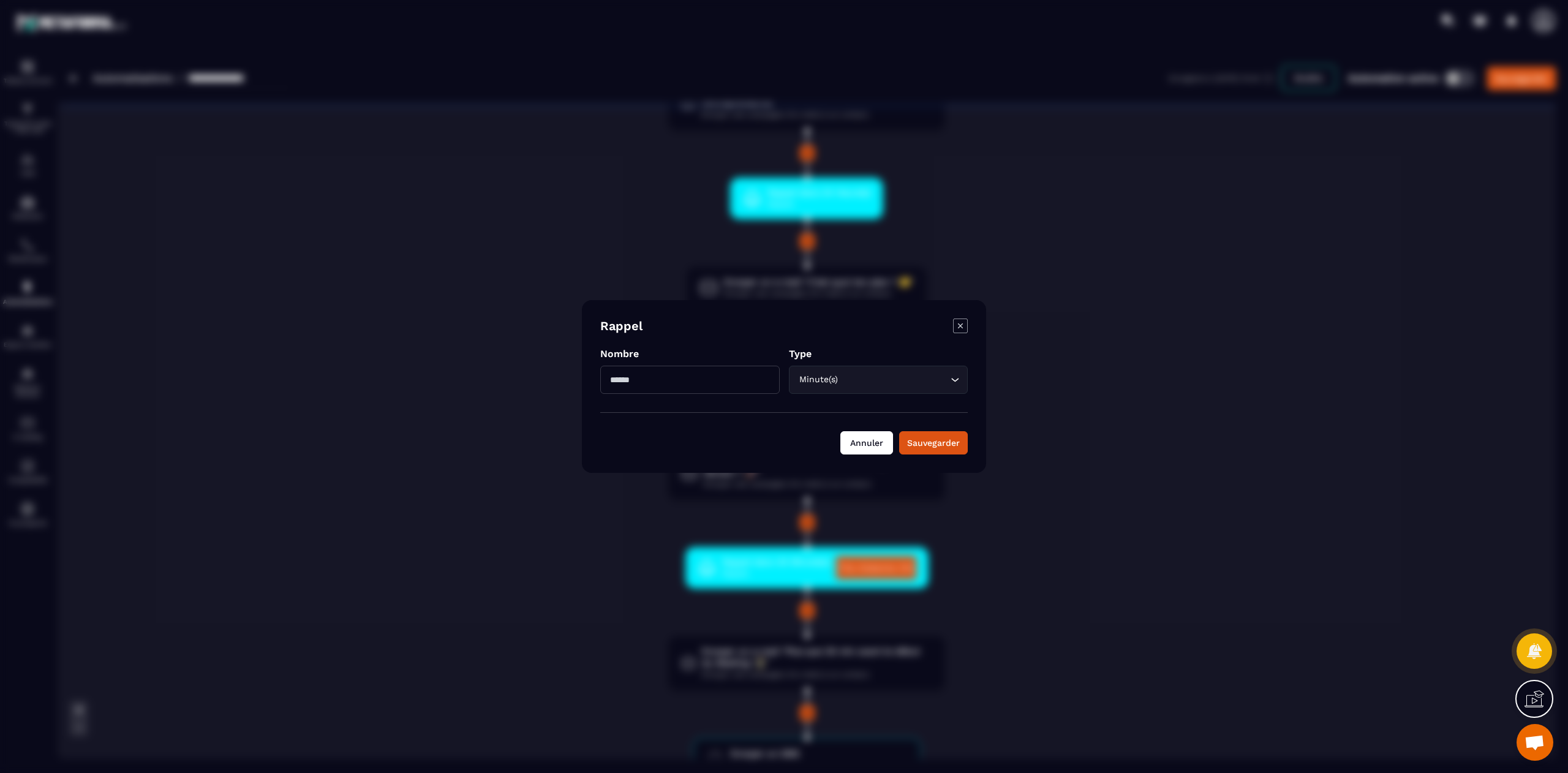
click at [873, 444] on button "Annuler" at bounding box center [867, 443] width 53 height 23
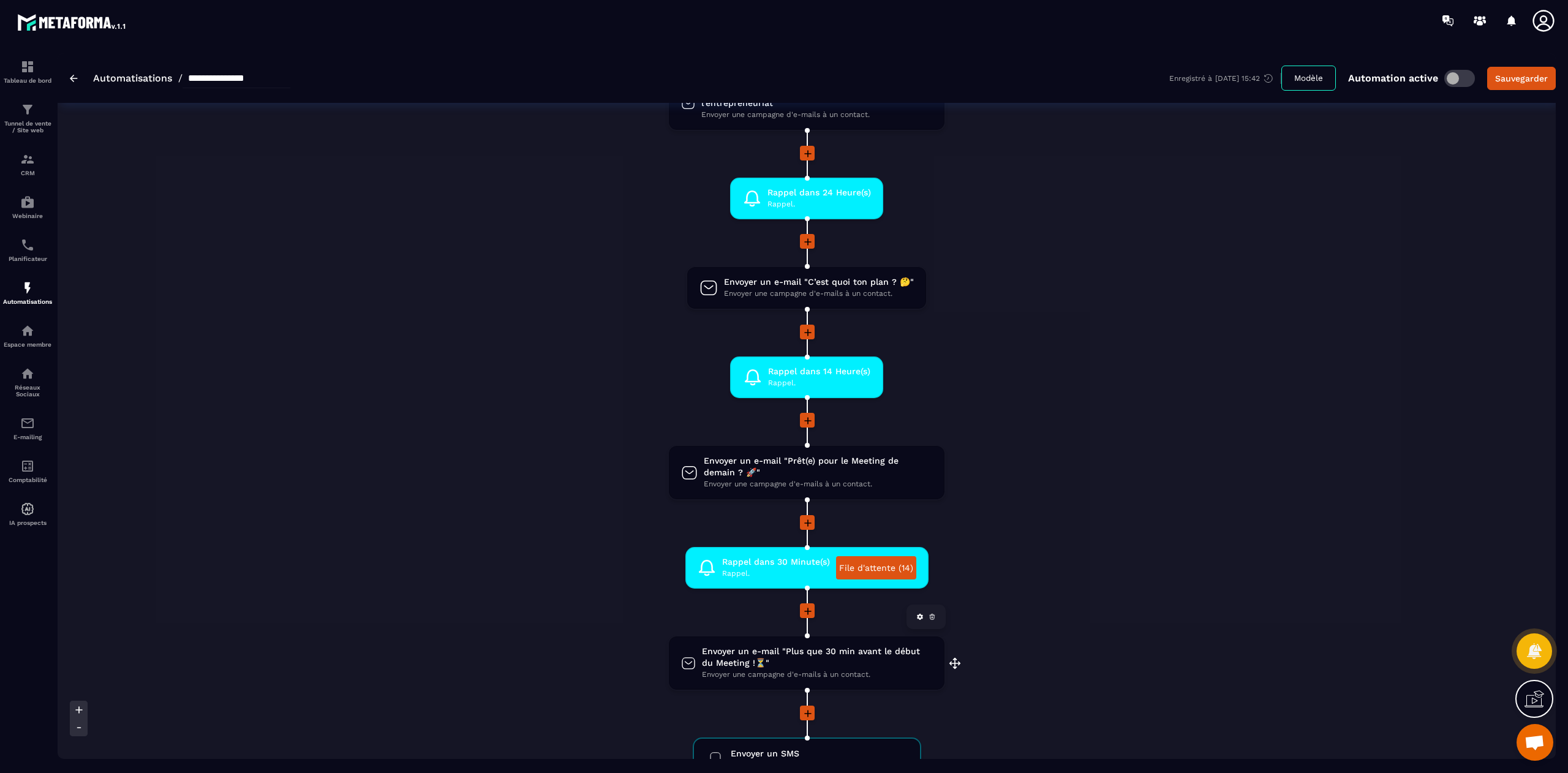
click at [788, 658] on span "Envoyer un e-mail "Plus que 30 min avant le début du Meeting !⏳"" at bounding box center [817, 657] width 230 height 23
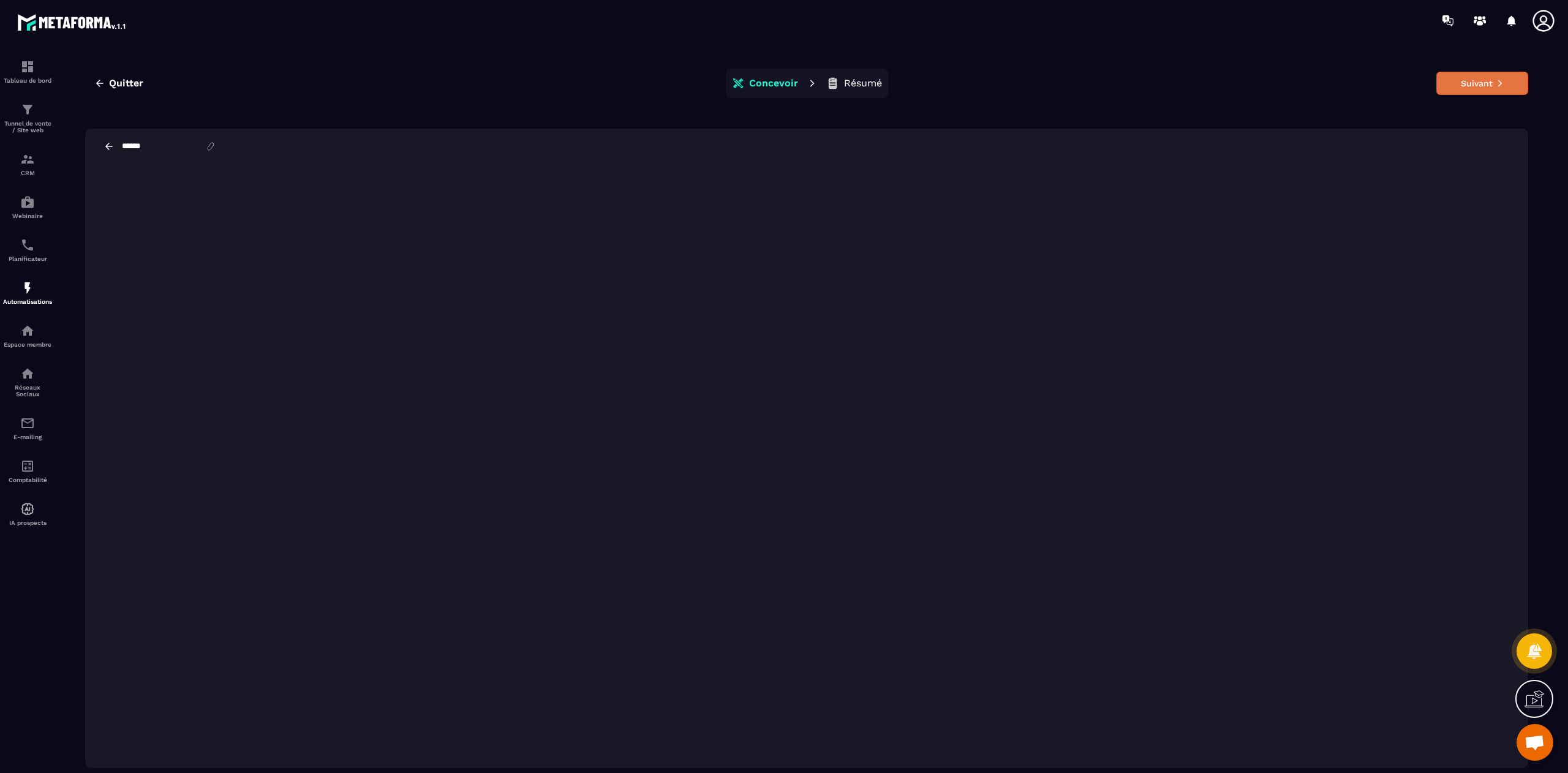
click at [1476, 80] on button "Suivant" at bounding box center [1482, 84] width 92 height 23
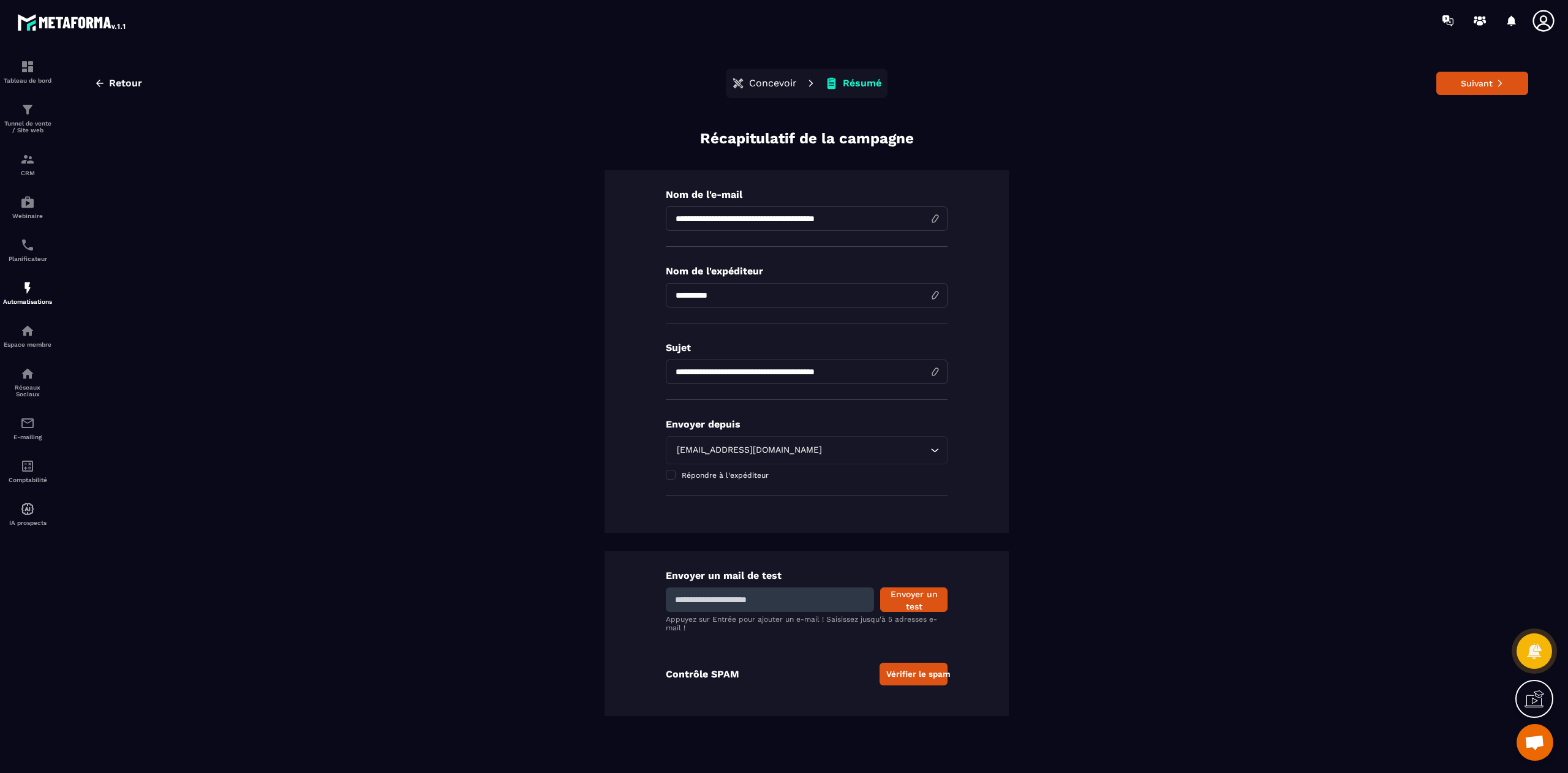
click at [744, 218] on input "**********" at bounding box center [807, 218] width 282 height 24
type input "*"
click at [751, 220] on input "**********" at bounding box center [807, 218] width 282 height 24
click at [904, 223] on input "**********" at bounding box center [807, 218] width 282 height 24
type input "**********"
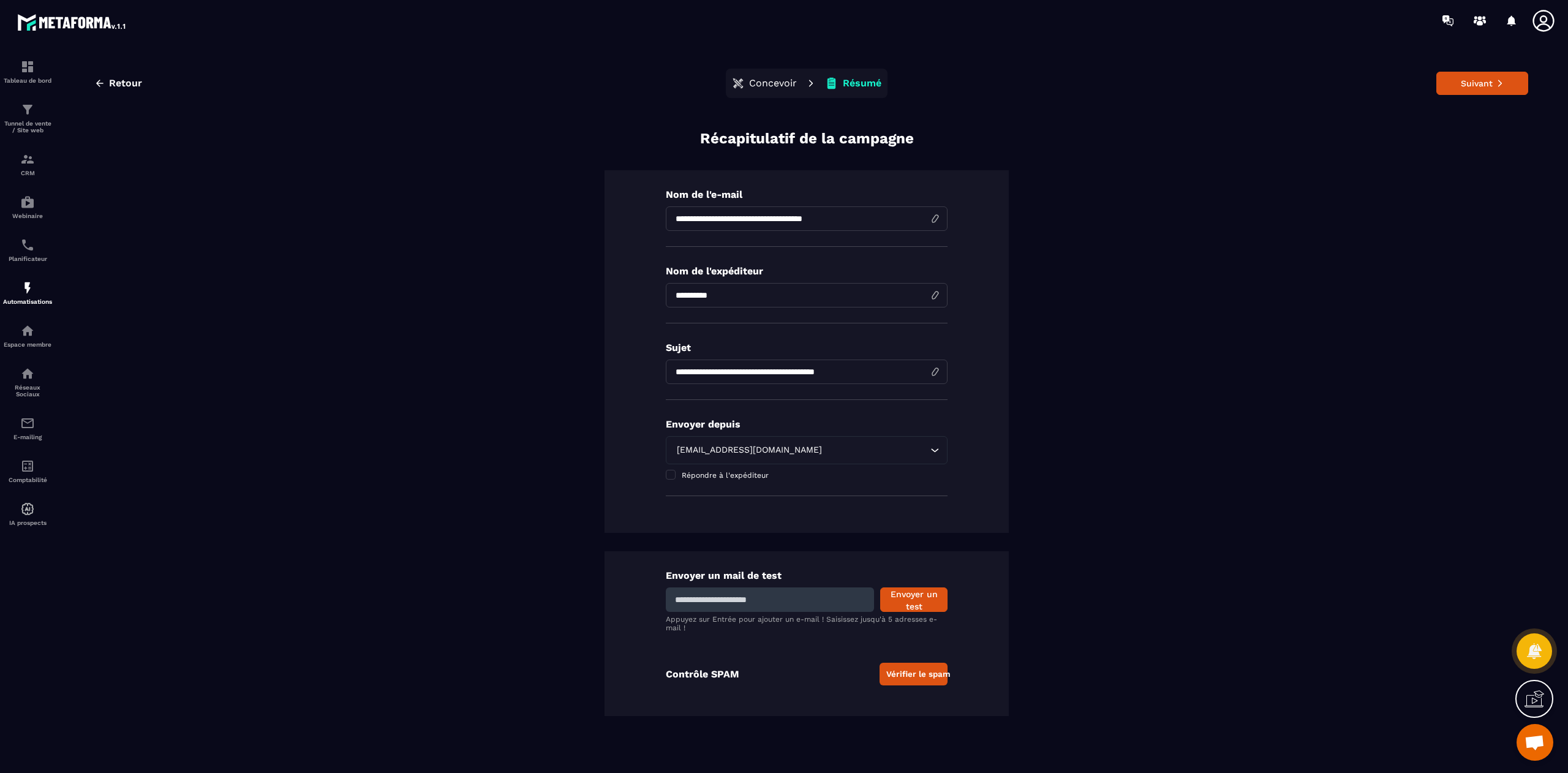
click at [831, 375] on input "**********" at bounding box center [807, 371] width 282 height 24
paste input
type input "**********"
click at [1468, 86] on button "Suivant" at bounding box center [1482, 84] width 92 height 23
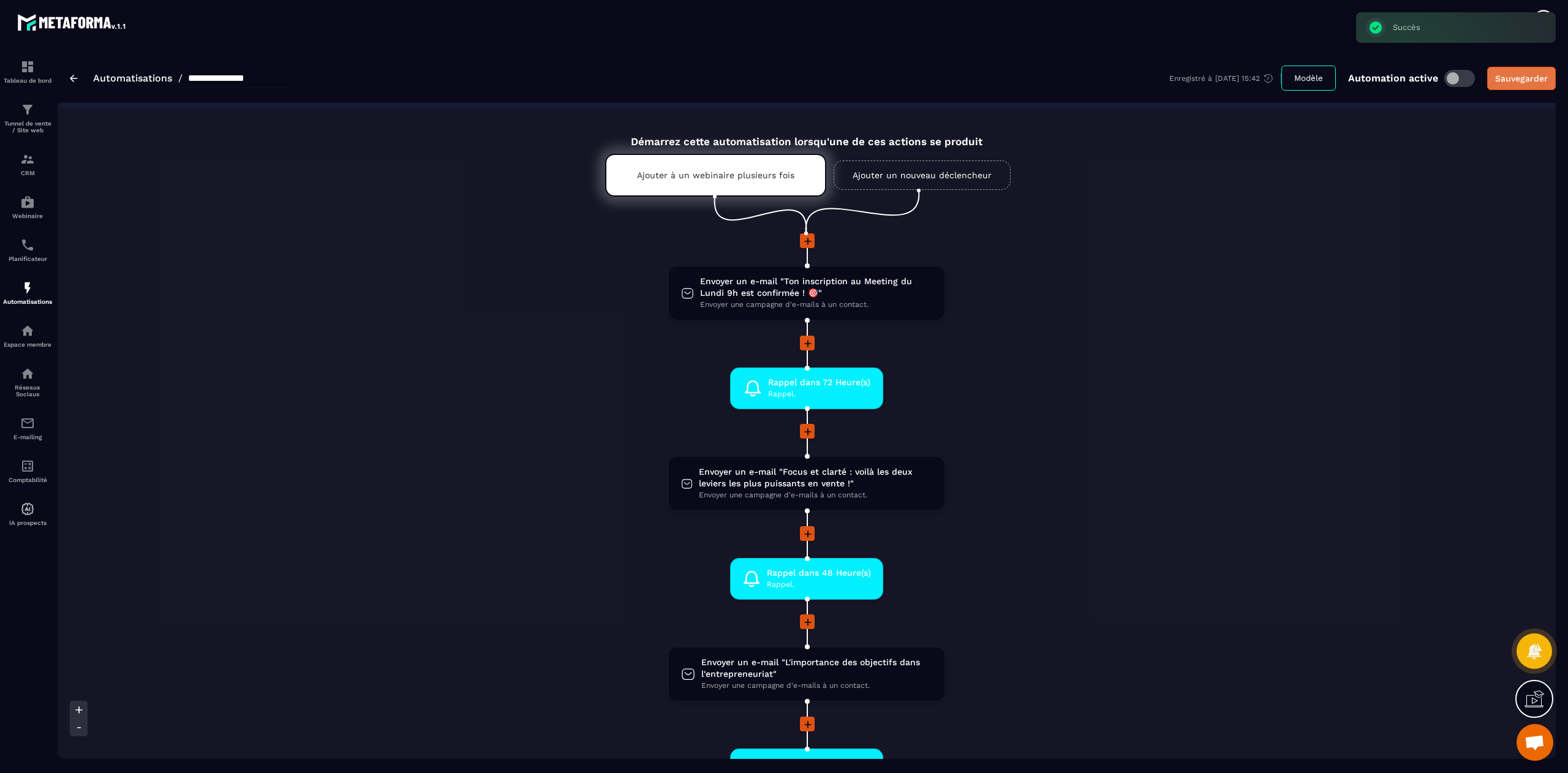
click at [1512, 76] on div "Sauvegarder" at bounding box center [1522, 78] width 53 height 12
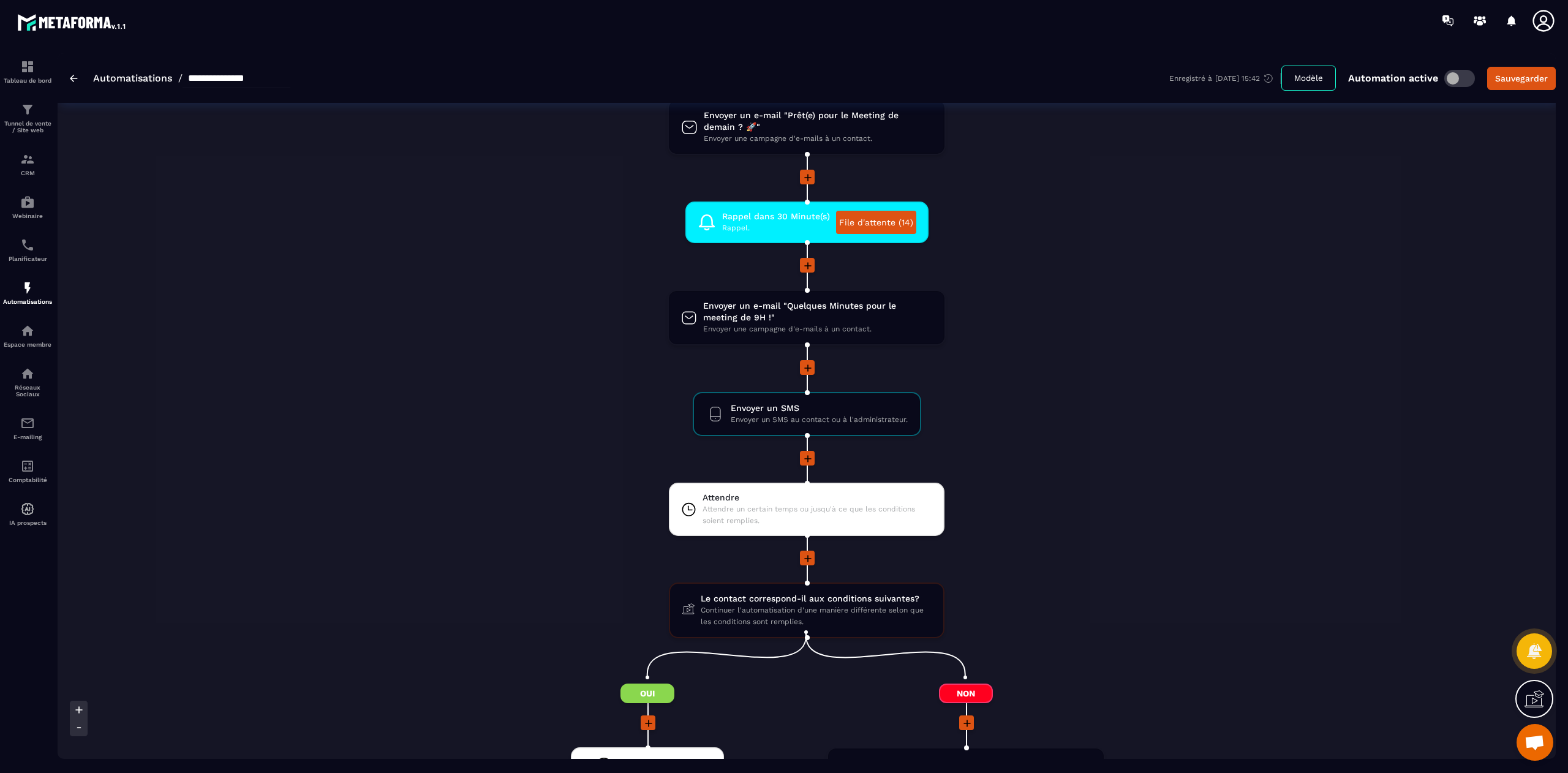
scroll to position [943, 0]
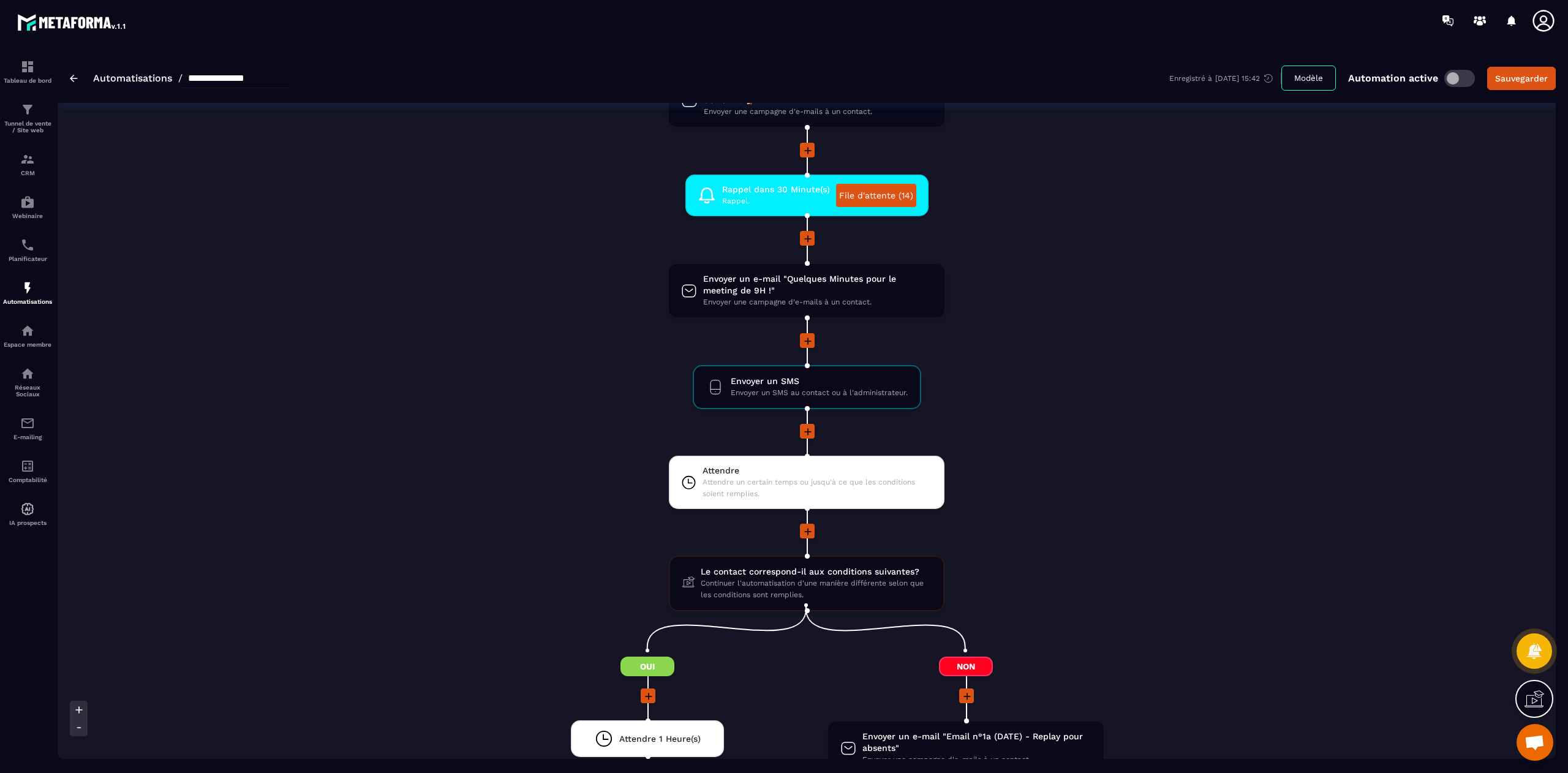
click at [70, 77] on img at bounding box center [73, 78] width 8 height 7
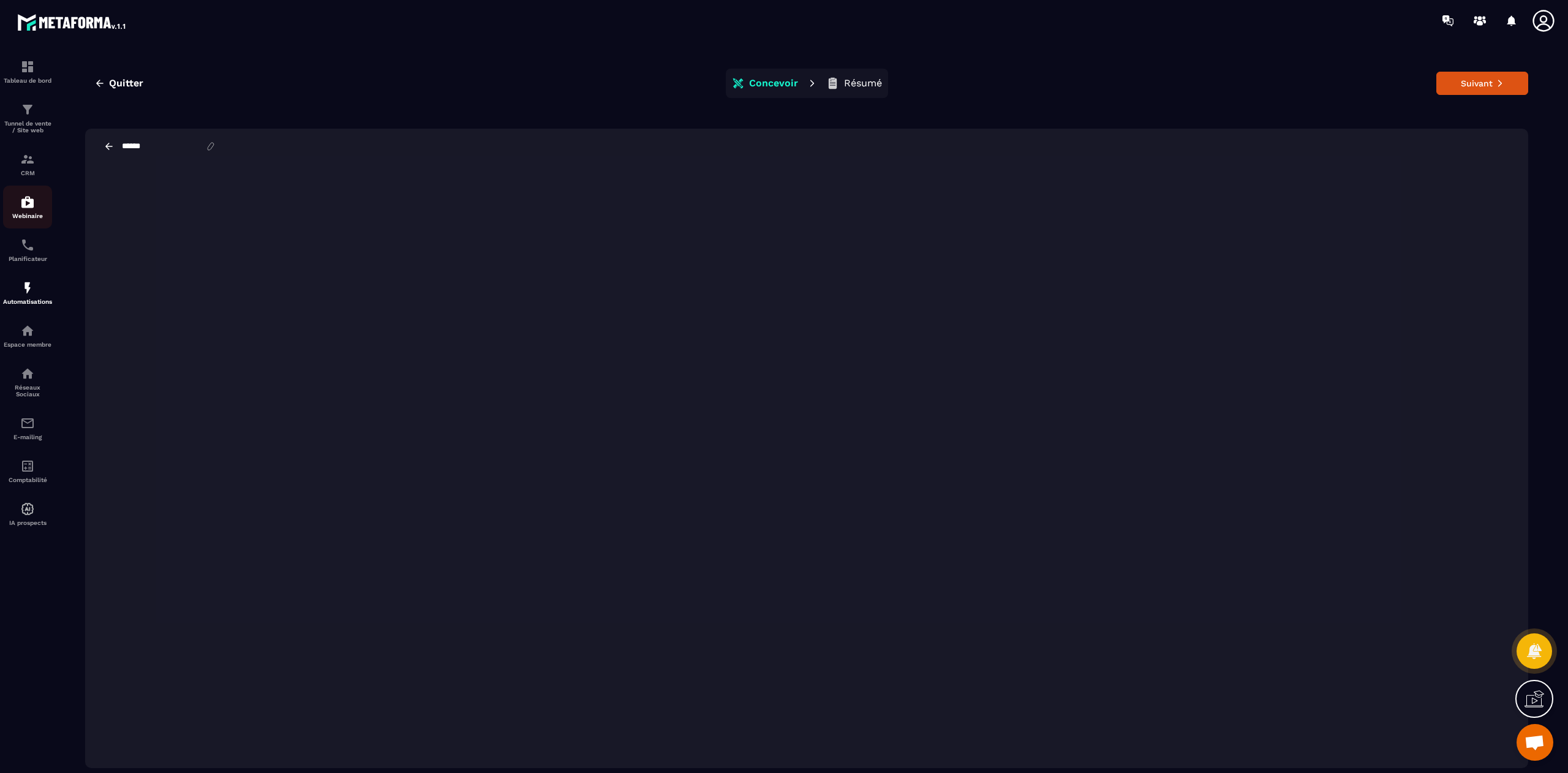
click at [29, 205] on img at bounding box center [28, 202] width 15 height 15
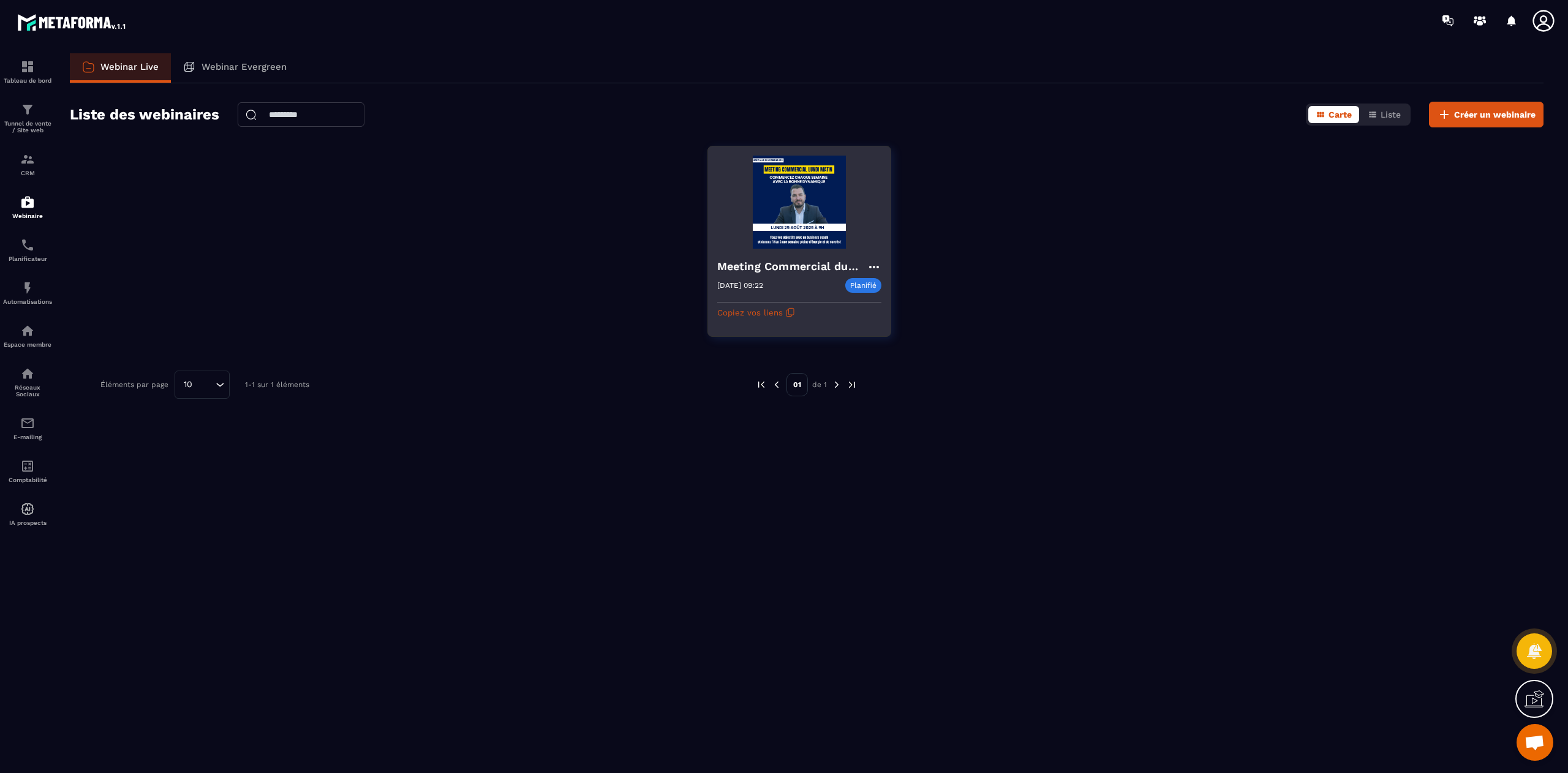
click at [780, 243] on img at bounding box center [799, 202] width 164 height 93
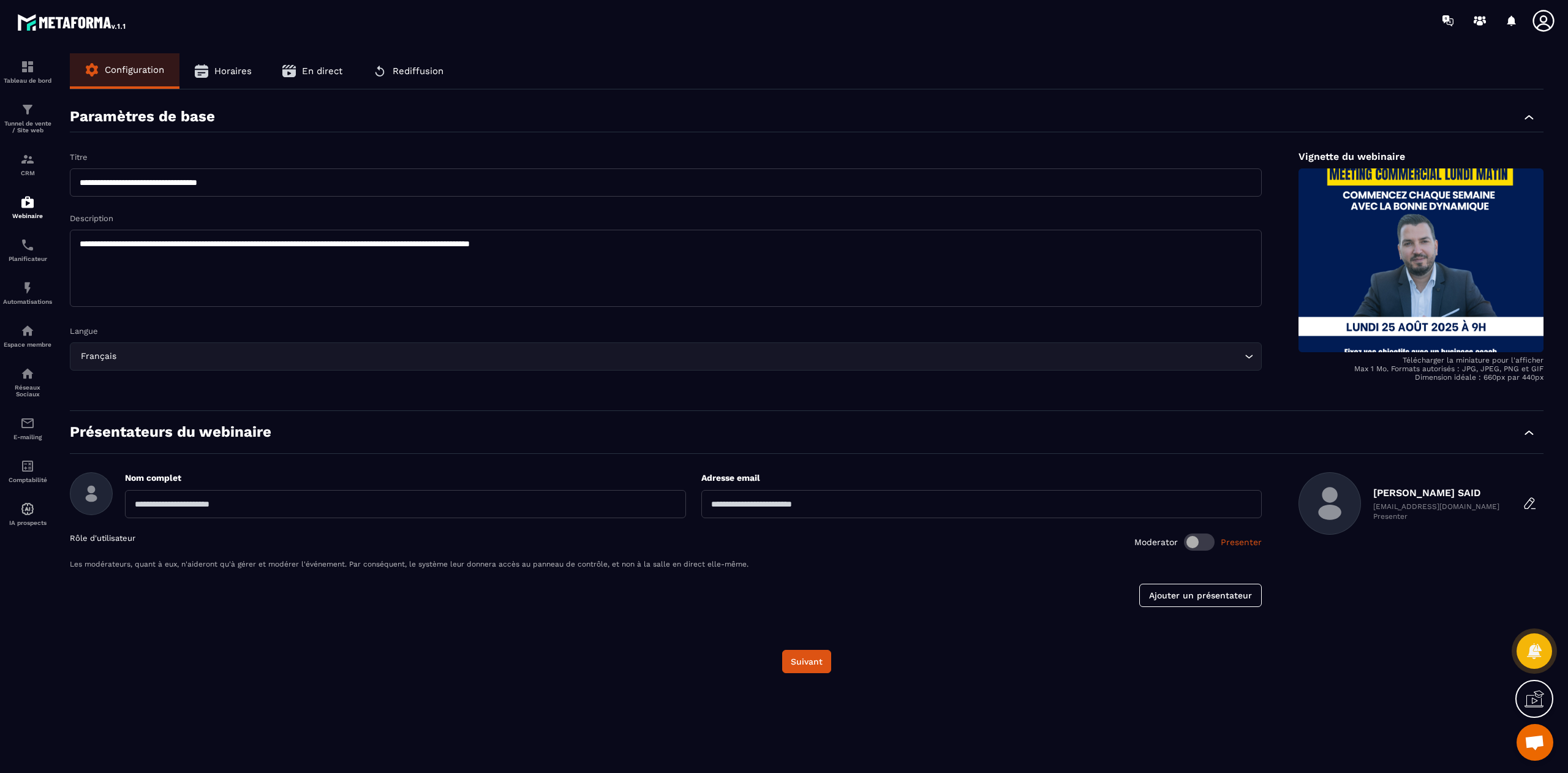
click at [203, 508] on input "text" at bounding box center [405, 504] width 561 height 28
type input "**********"
click at [800, 662] on button "Suivant" at bounding box center [807, 662] width 49 height 23
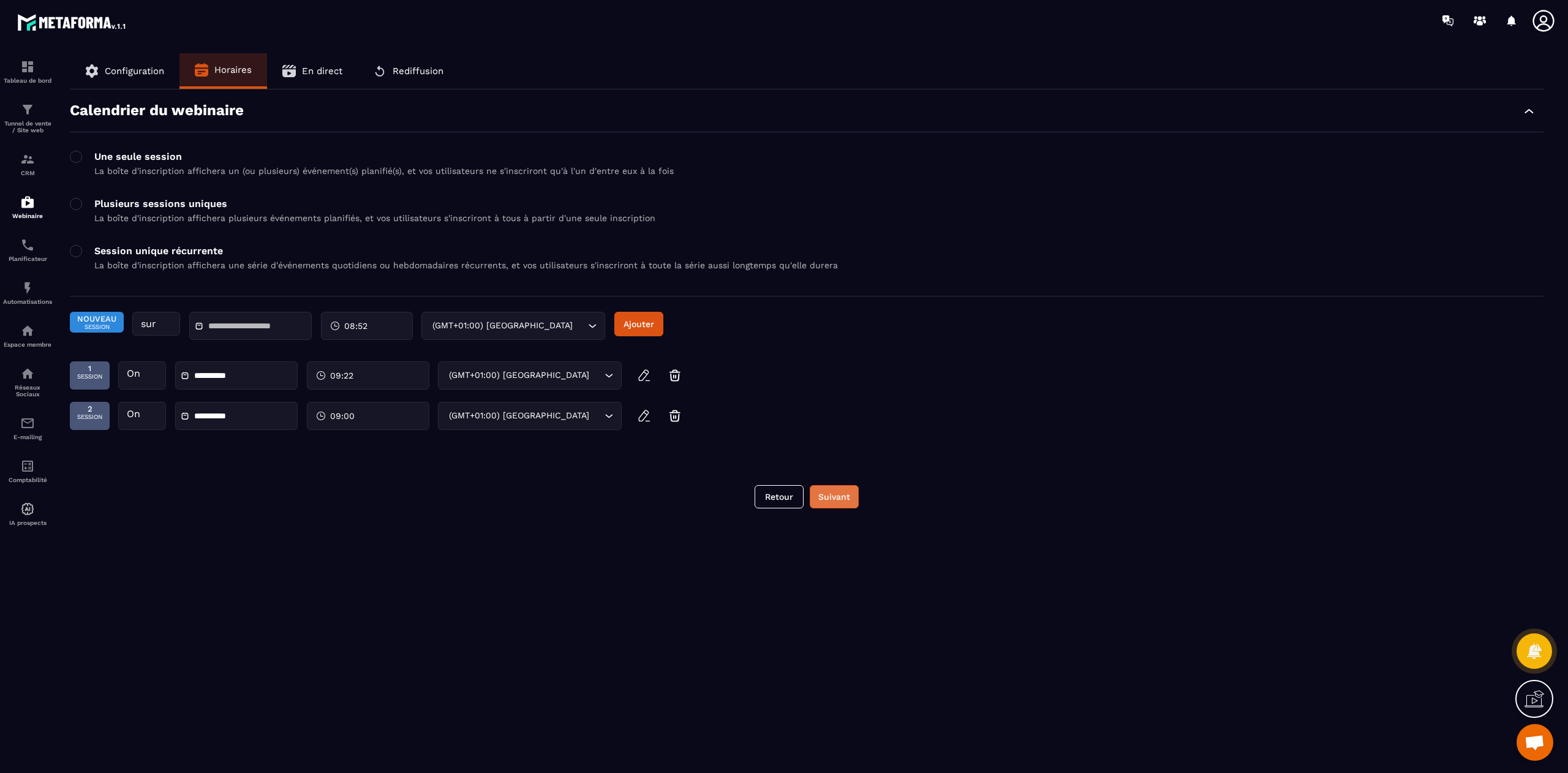
click at [832, 501] on button "Suivant" at bounding box center [834, 497] width 49 height 23
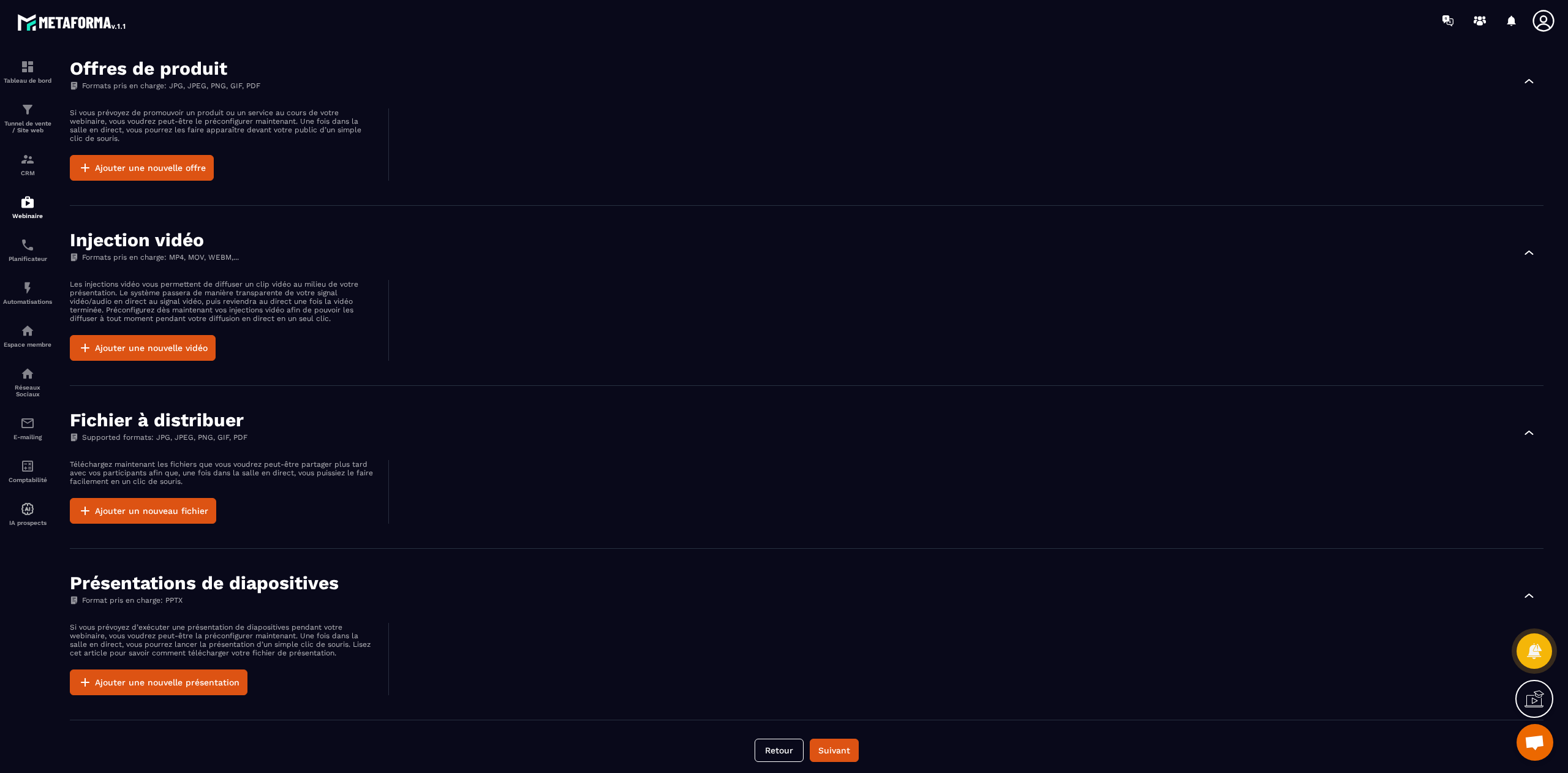
scroll to position [451, 0]
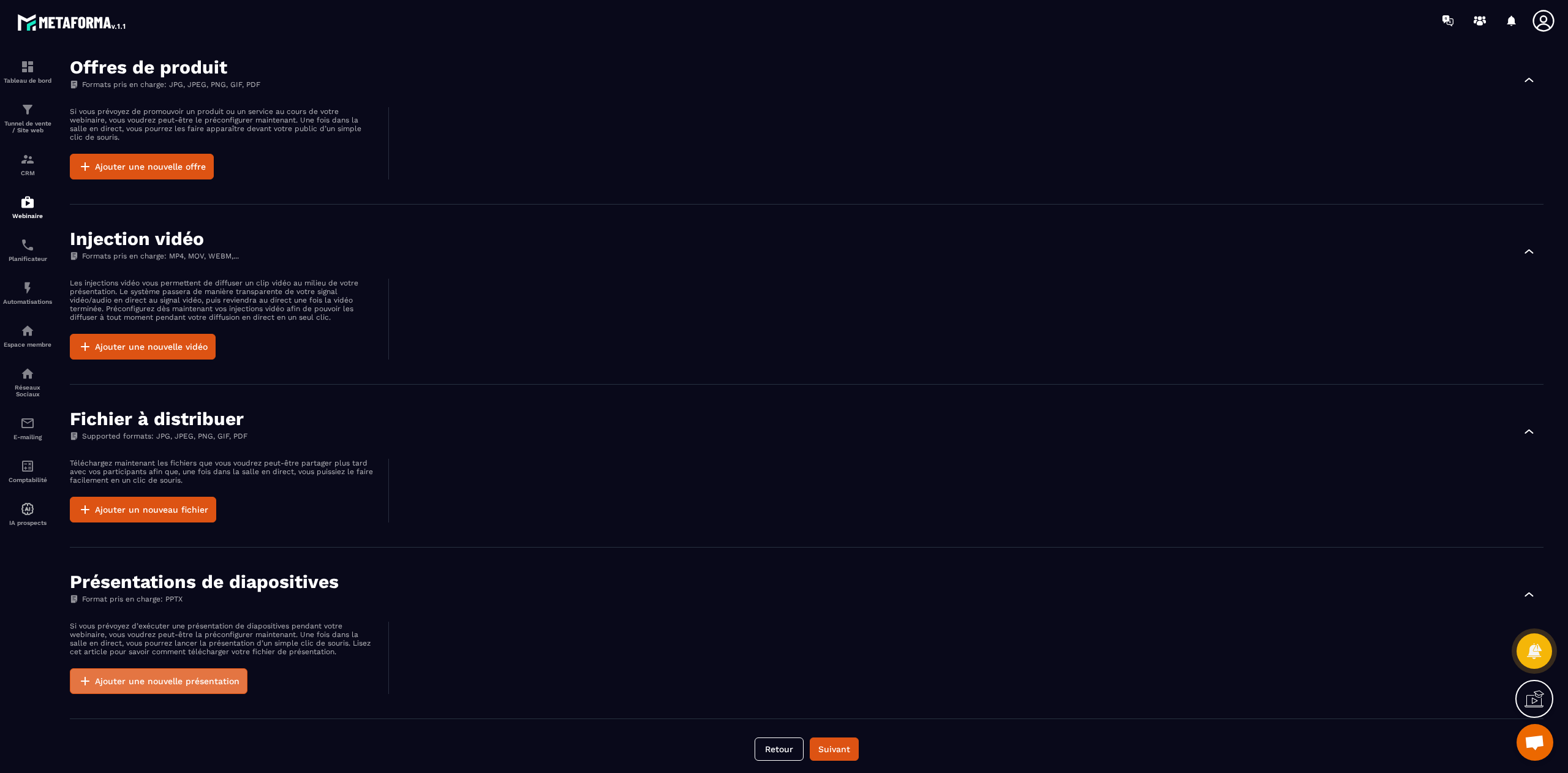
click at [141, 675] on button "Ajouter une nouvelle présentation" at bounding box center [158, 681] width 177 height 26
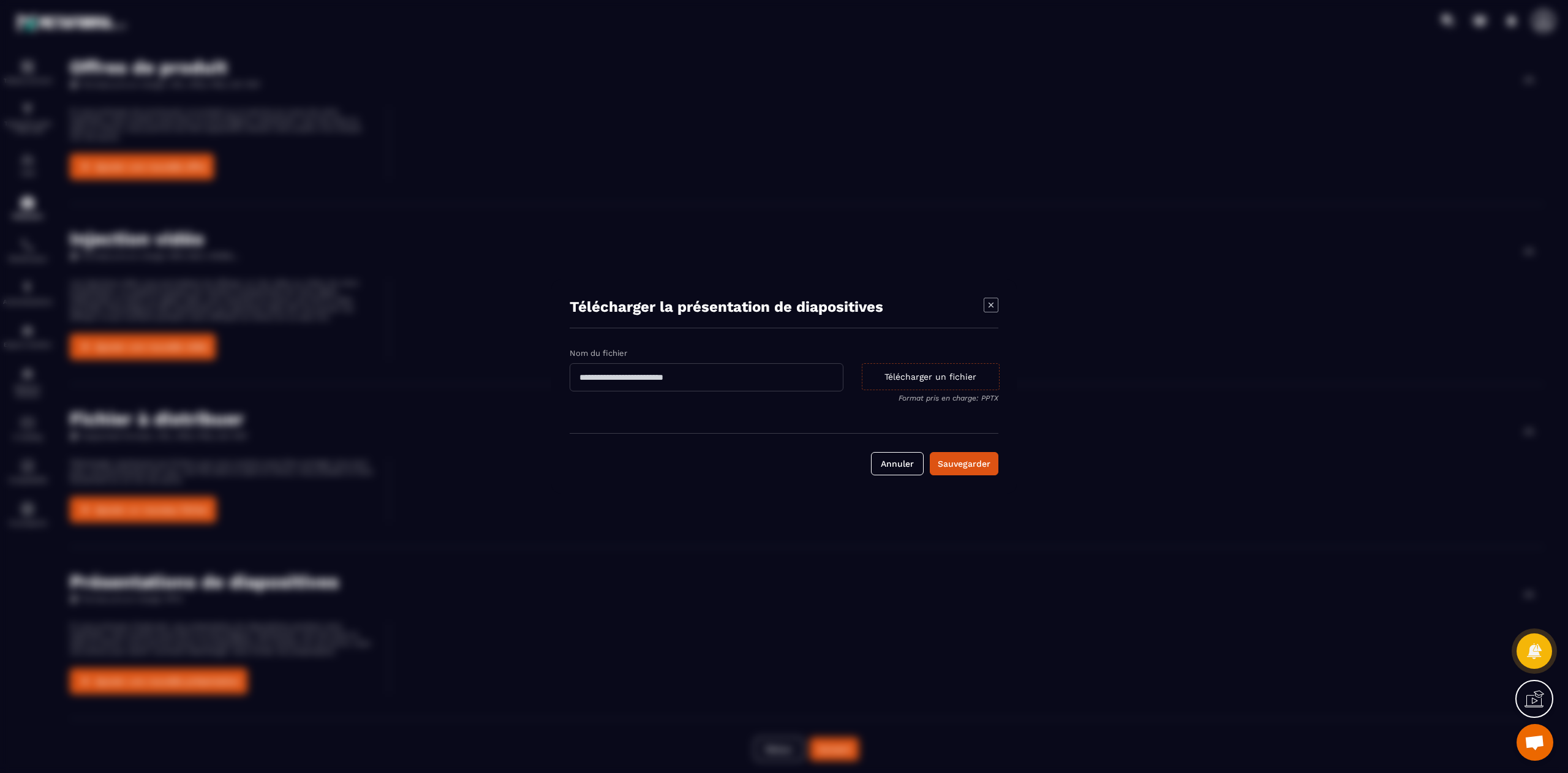
click at [916, 376] on div "Télécharger un fichier" at bounding box center [931, 376] width 138 height 27
click at [0, 0] on input "Télécharger un fichier Format pris en charge: PPTX" at bounding box center [0, 0] width 0 height 0
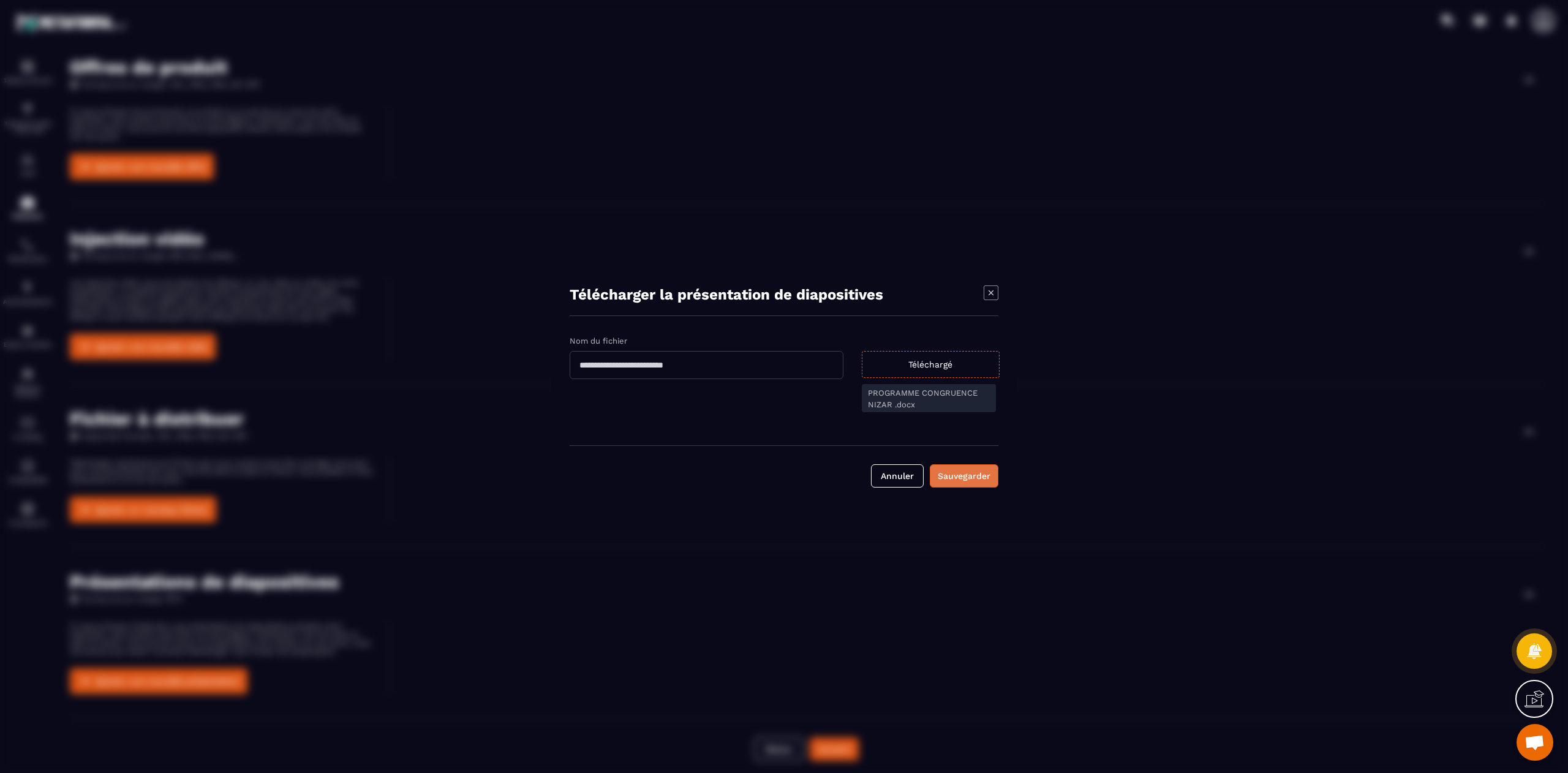
click at [961, 468] on button "Sauvegarder" at bounding box center [964, 476] width 69 height 23
click at [640, 362] on input "Modal window" at bounding box center [706, 365] width 274 height 28
type input "**********"
click at [978, 477] on div "Sauvegarder" at bounding box center [964, 476] width 53 height 12
click at [994, 293] on icon "Modal window" at bounding box center [991, 293] width 15 height 15
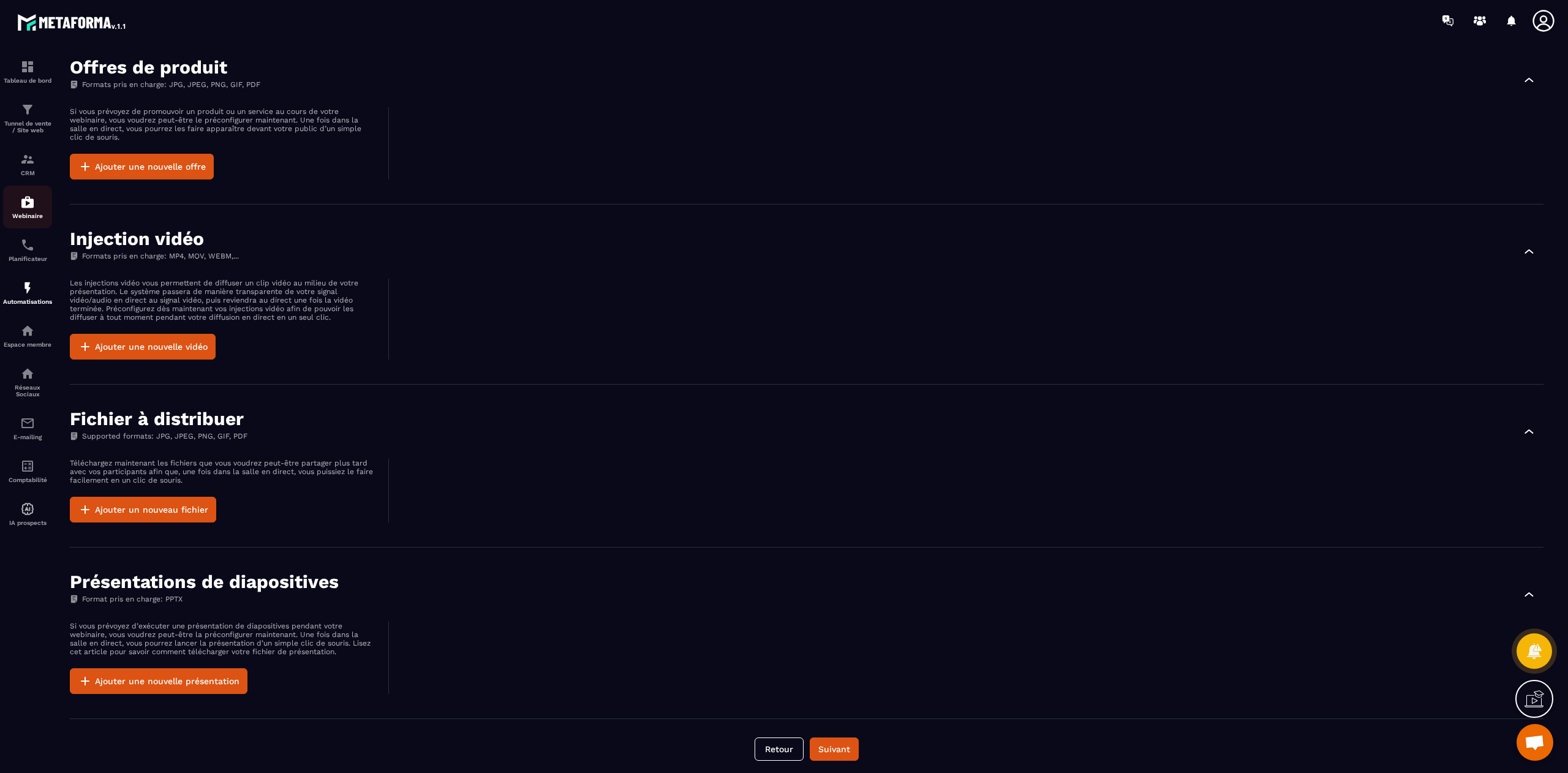
click at [28, 217] on p "Webinaire" at bounding box center [27, 216] width 49 height 7
drag, startPoint x: 28, startPoint y: 217, endPoint x: 25, endPoint y: 208, distance: 9.5
click at [25, 208] on img at bounding box center [28, 202] width 15 height 15
click at [29, 215] on p "Webinaire" at bounding box center [27, 216] width 49 height 7
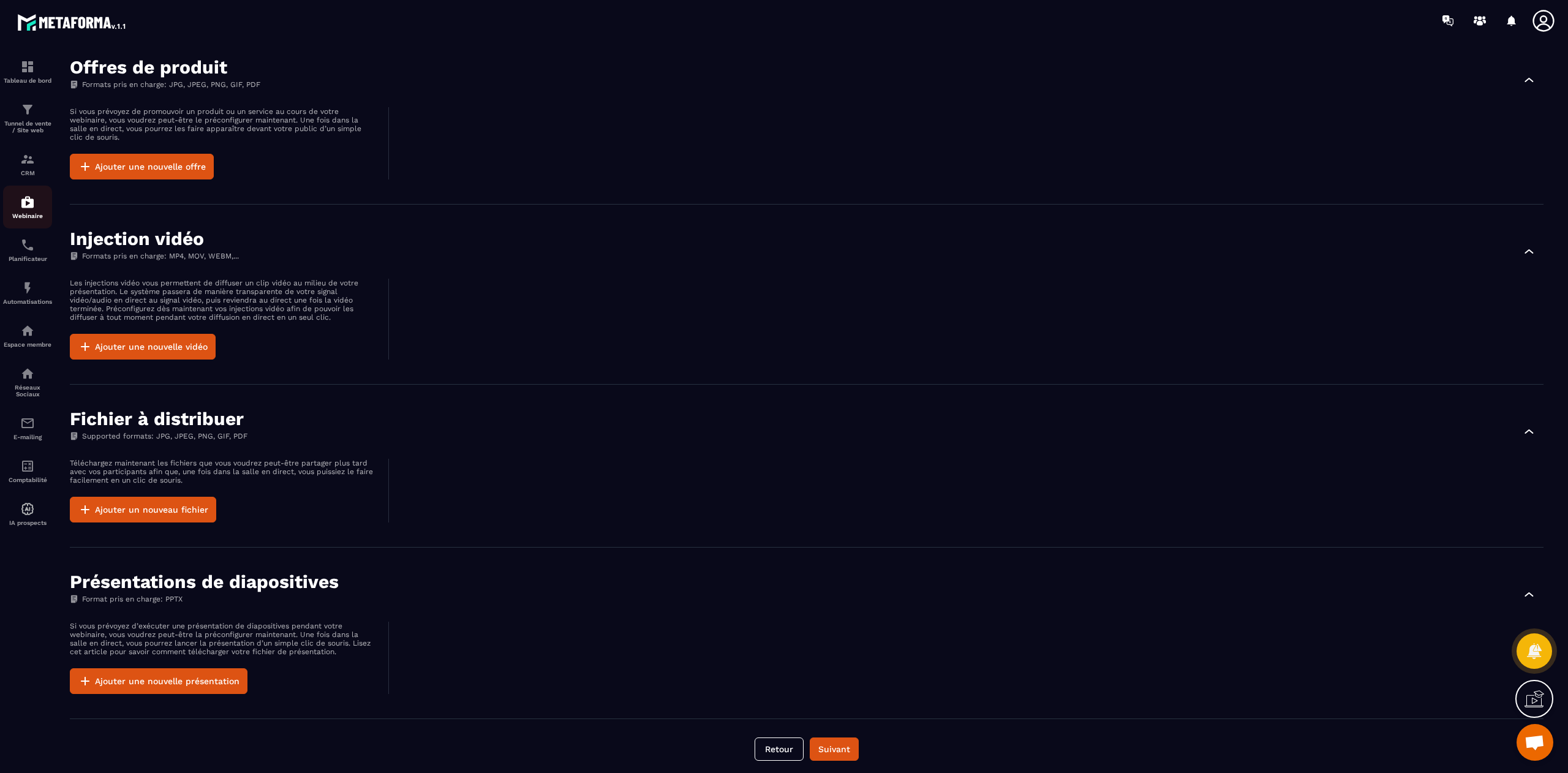
click at [32, 207] on img at bounding box center [28, 202] width 15 height 15
